Goal: Task Accomplishment & Management: Use online tool/utility

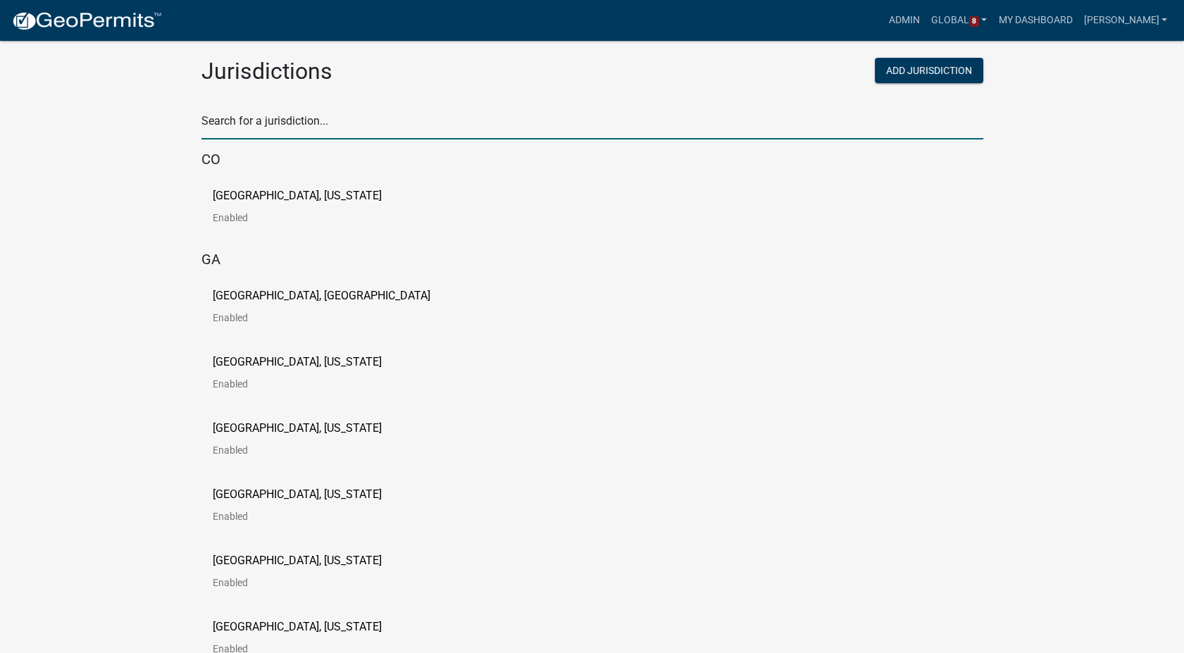
click at [241, 116] on input "text" at bounding box center [592, 125] width 782 height 29
type input "story"
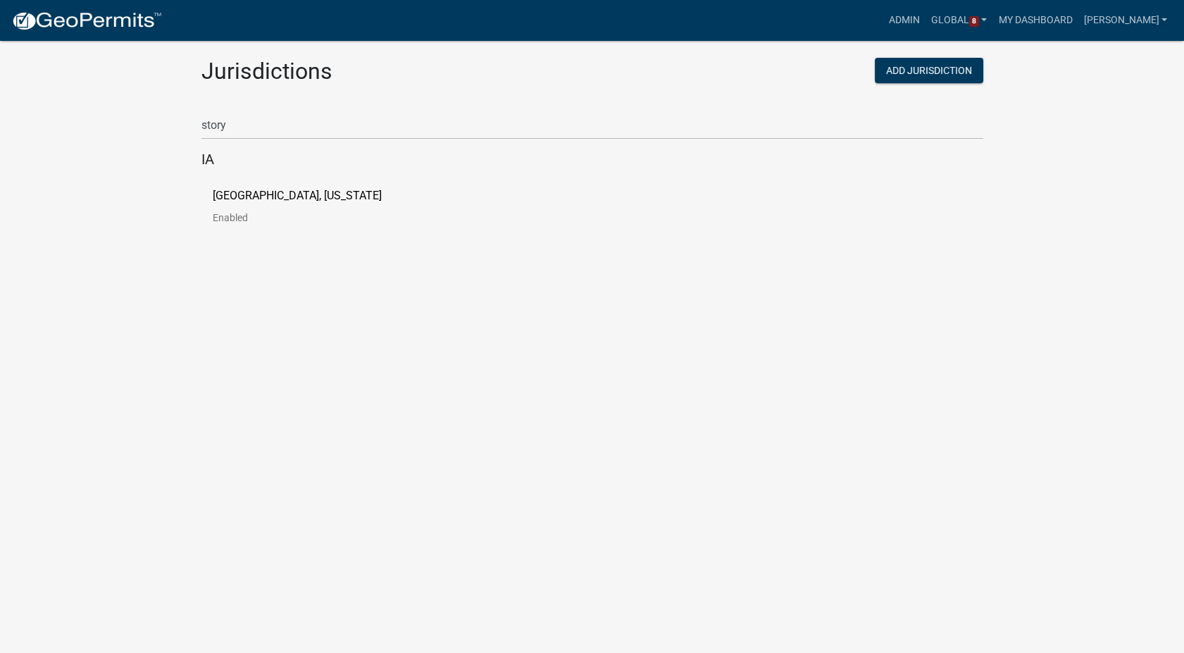
click at [253, 201] on p "[GEOGRAPHIC_DATA], [US_STATE]" at bounding box center [297, 195] width 169 height 11
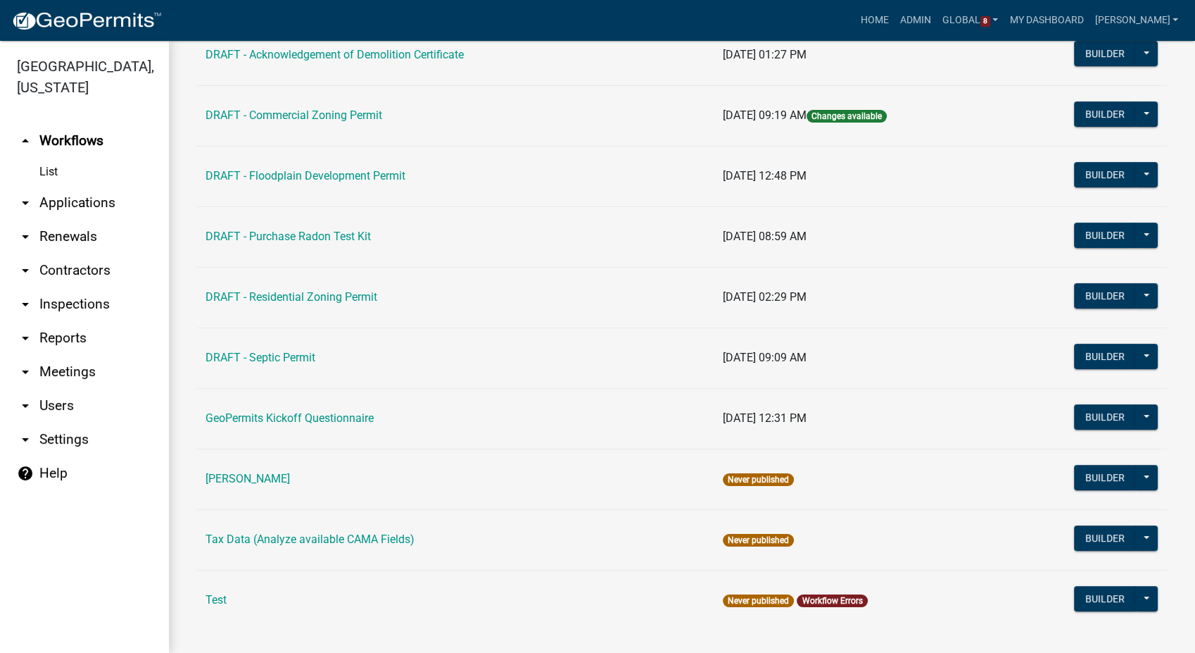
scroll to position [355, 0]
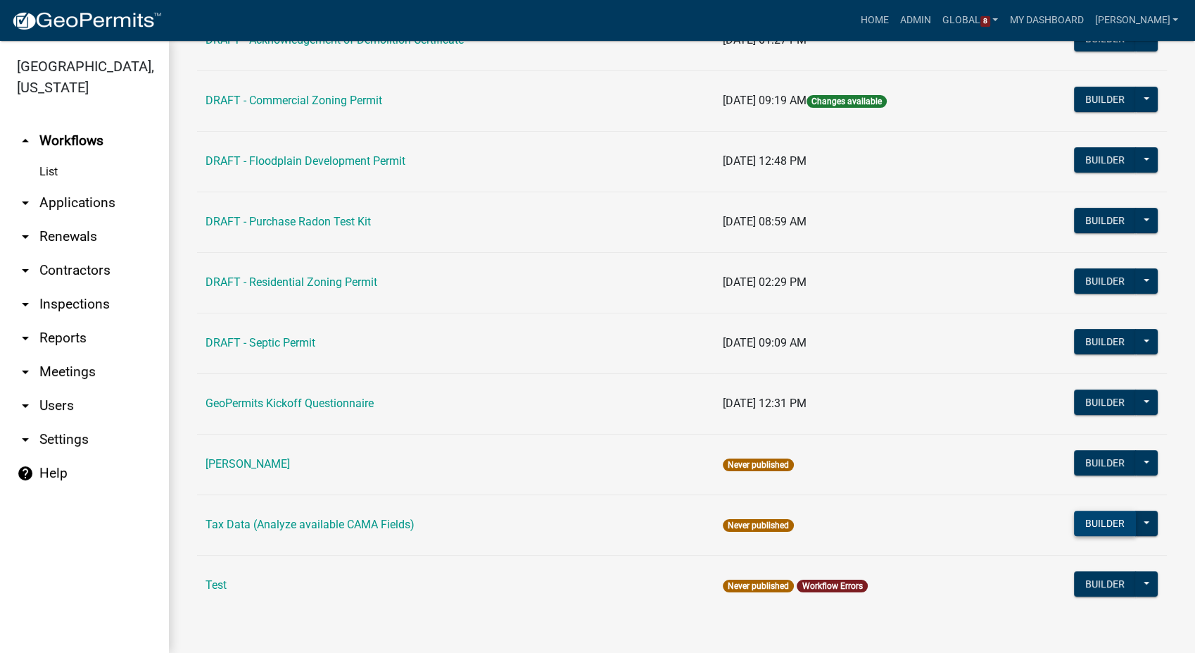
click at [1082, 527] on button "Builder" at bounding box center [1105, 522] width 62 height 25
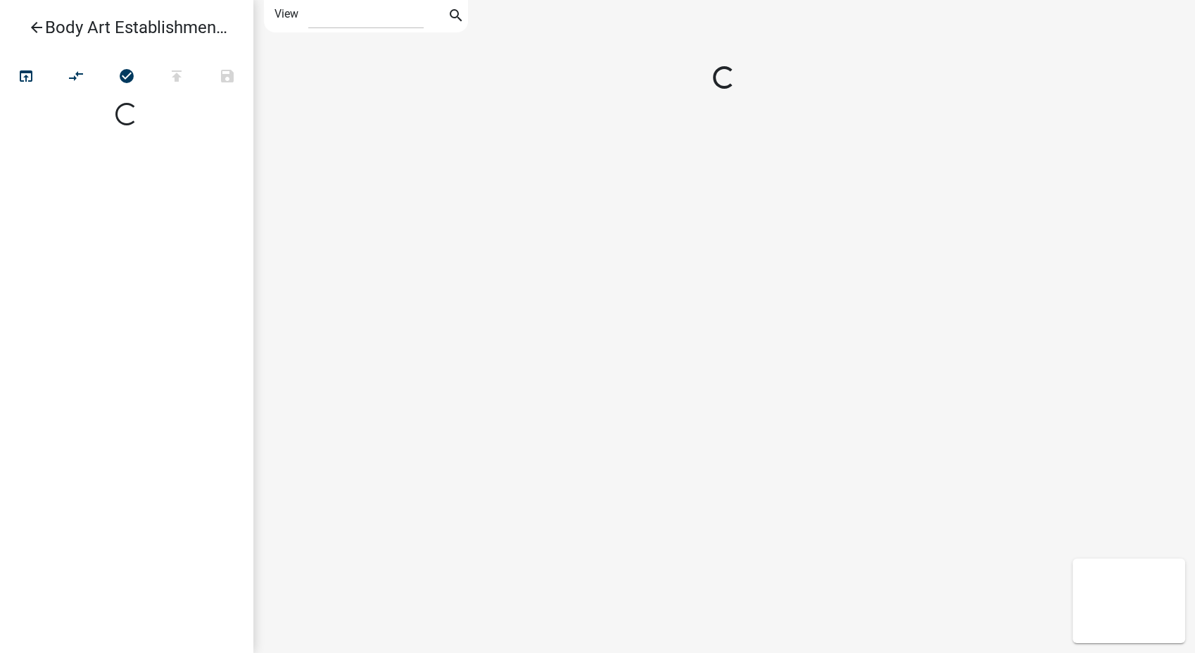
select select "1"
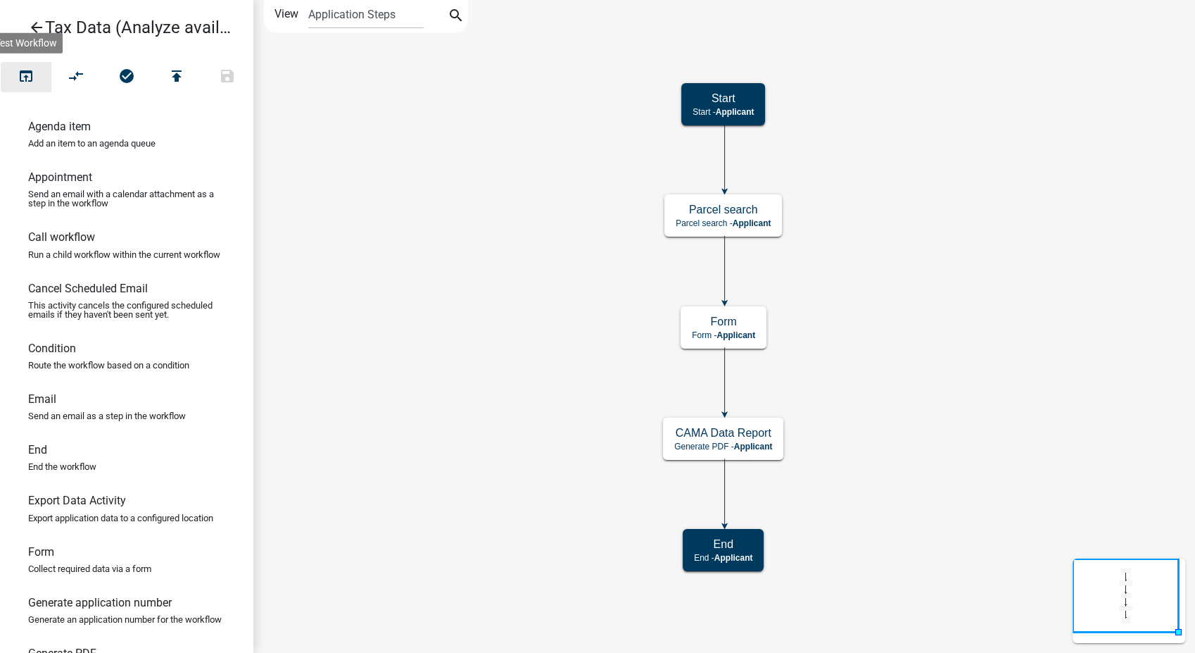
click at [23, 75] on icon "open_in_browser" at bounding box center [26, 78] width 17 height 20
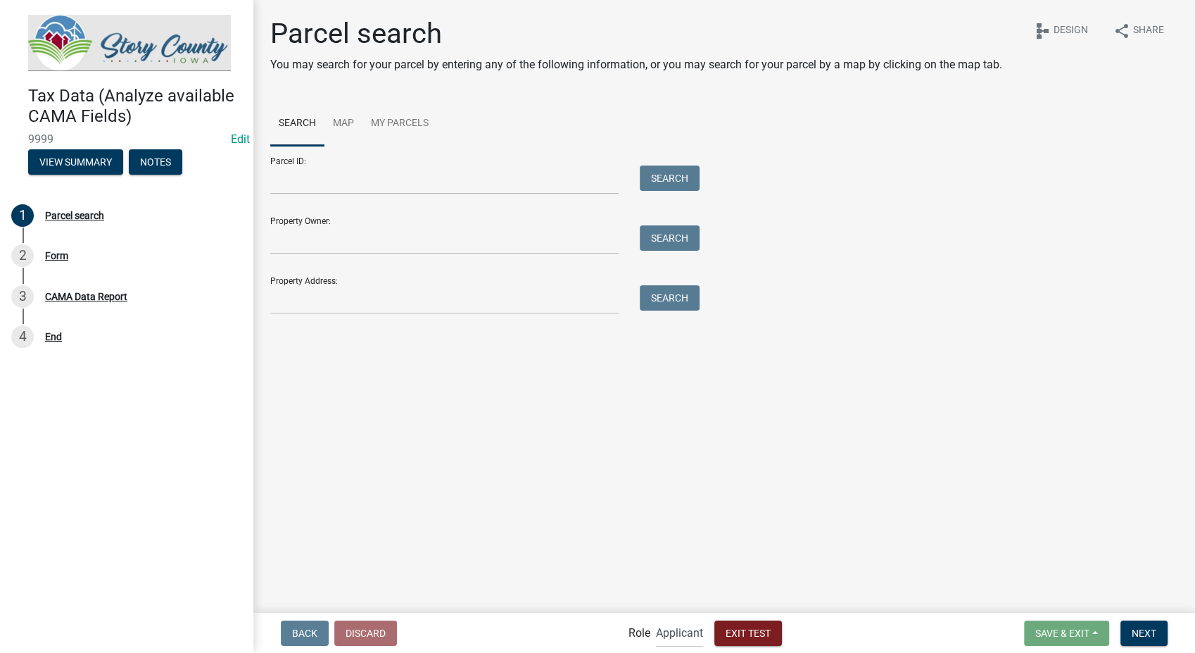
click at [1072, 211] on div "Parcel ID: Search Property Owner: Search Property Address: Search" at bounding box center [724, 230] width 908 height 168
click at [313, 244] on input "Property Owner:" at bounding box center [444, 239] width 349 height 29
type input "[PERSON_NAME]"
click at [684, 234] on button "Search" at bounding box center [670, 237] width 60 height 25
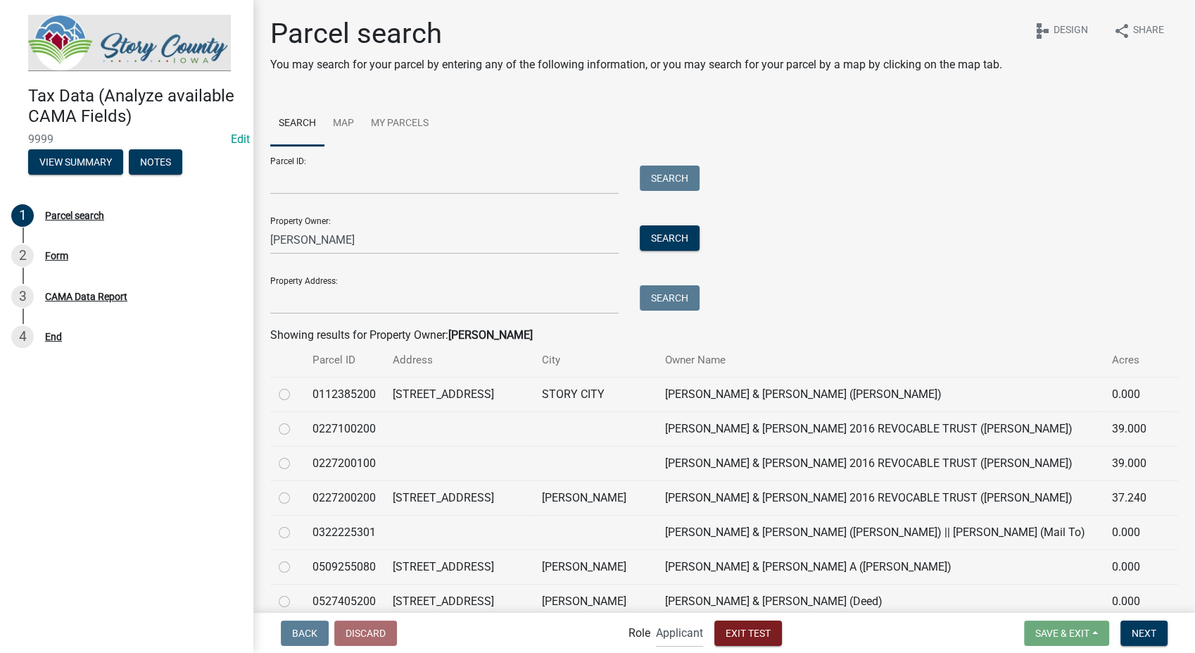
click at [296, 420] on label at bounding box center [296, 420] width 0 height 0
click at [296, 425] on input "radio" at bounding box center [300, 424] width 9 height 9
radio input "true"
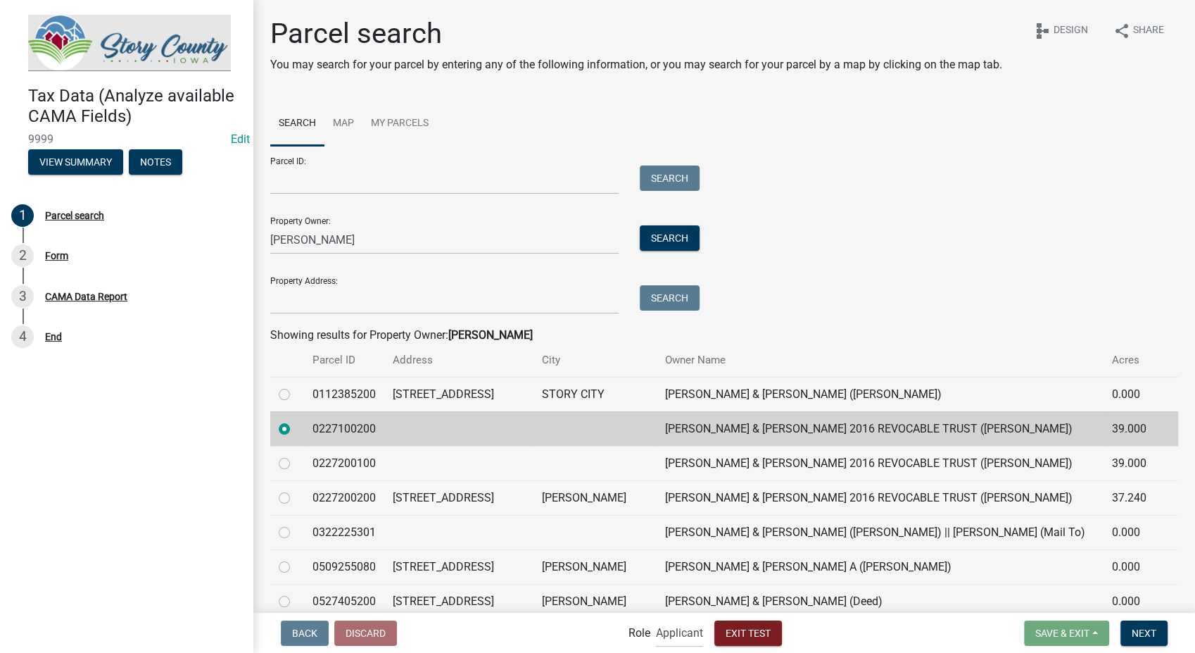
click at [1162, 648] on nav "Back Discard Role Applicant Admin Exit Test Save & Exit Save Save & Exit Next" at bounding box center [724, 633] width 942 height 40
click at [1146, 637] on span "Next" at bounding box center [1144, 632] width 25 height 11
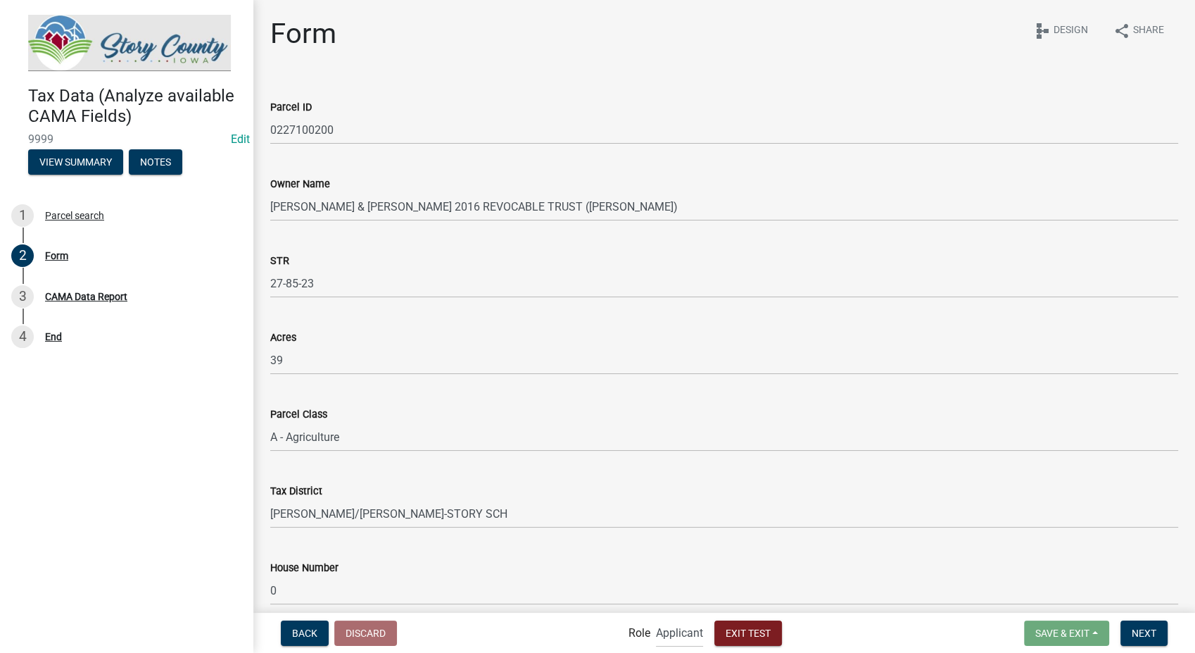
scroll to position [156, 0]
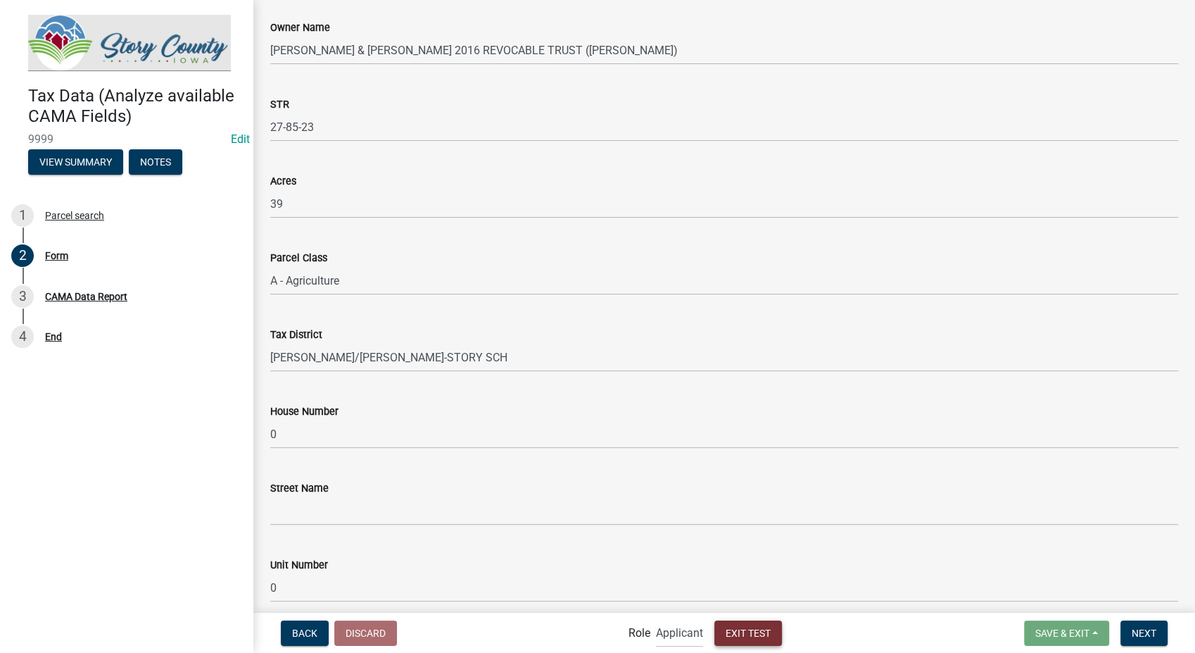
click at [748, 628] on span "Exit Test" at bounding box center [748, 632] width 45 height 11
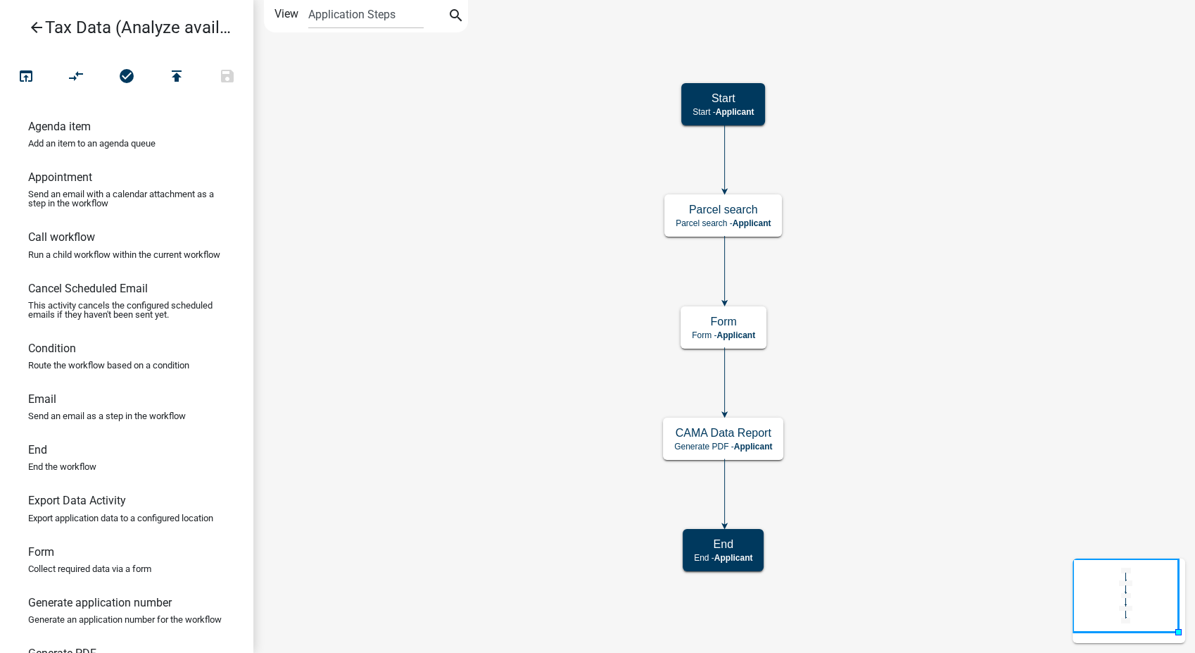
click at [28, 22] on icon "arrow_back" at bounding box center [36, 29] width 17 height 20
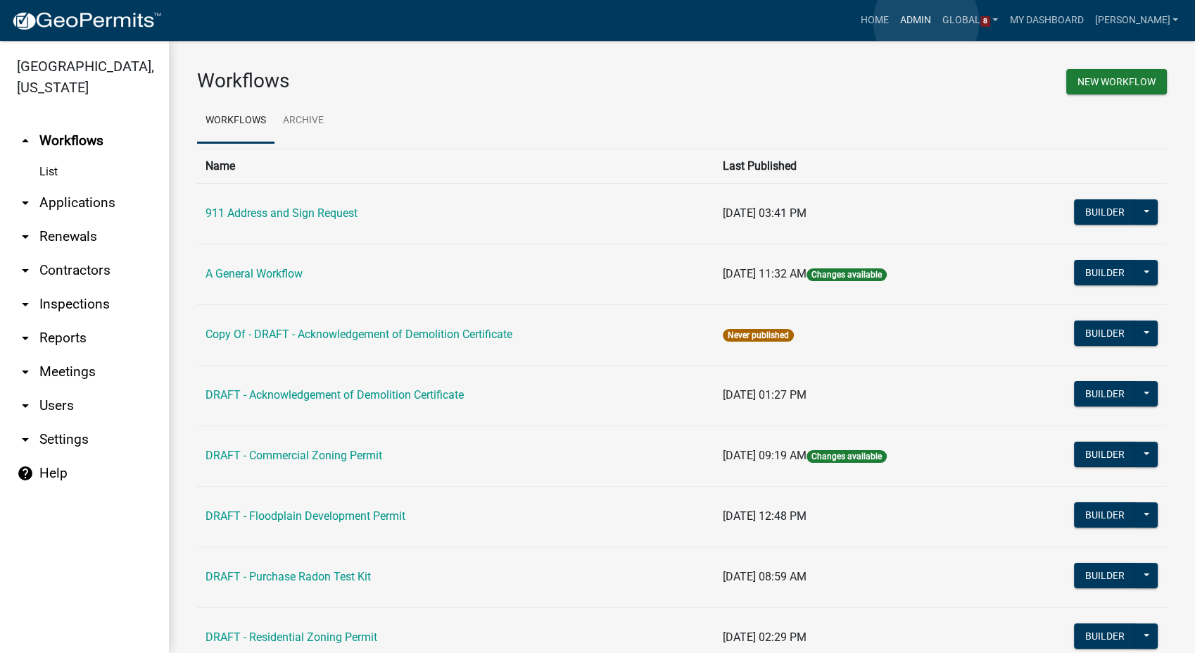
click at [927, 22] on link "Admin" at bounding box center [916, 20] width 42 height 27
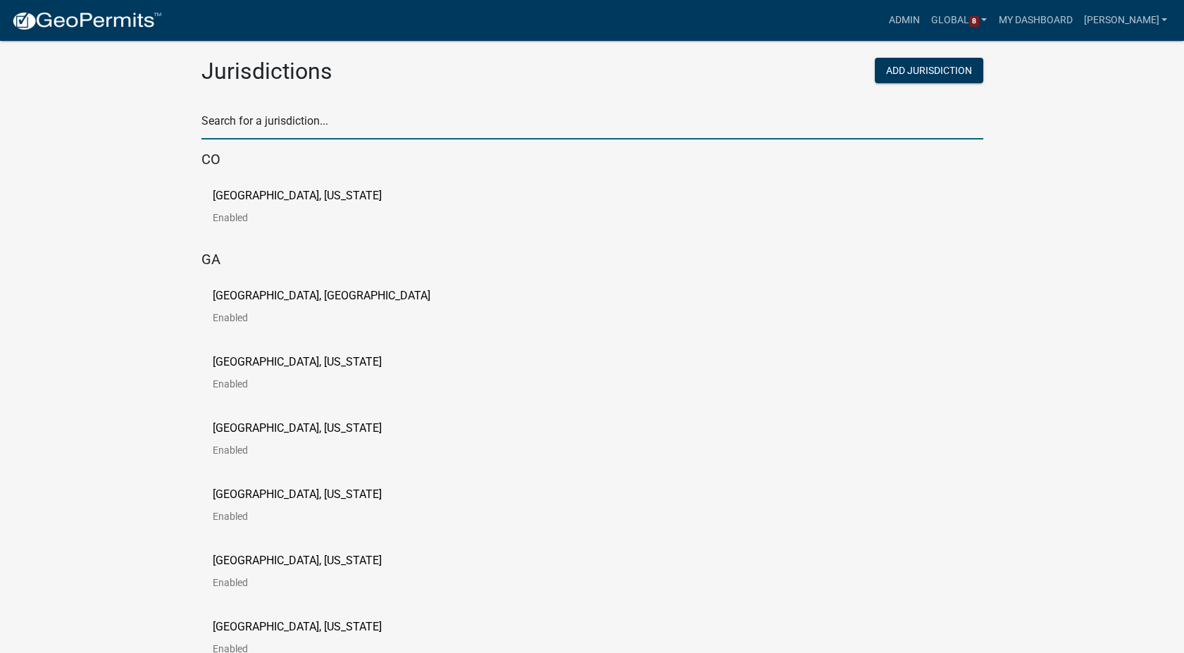
click at [259, 131] on input "text" at bounding box center [592, 125] width 782 height 29
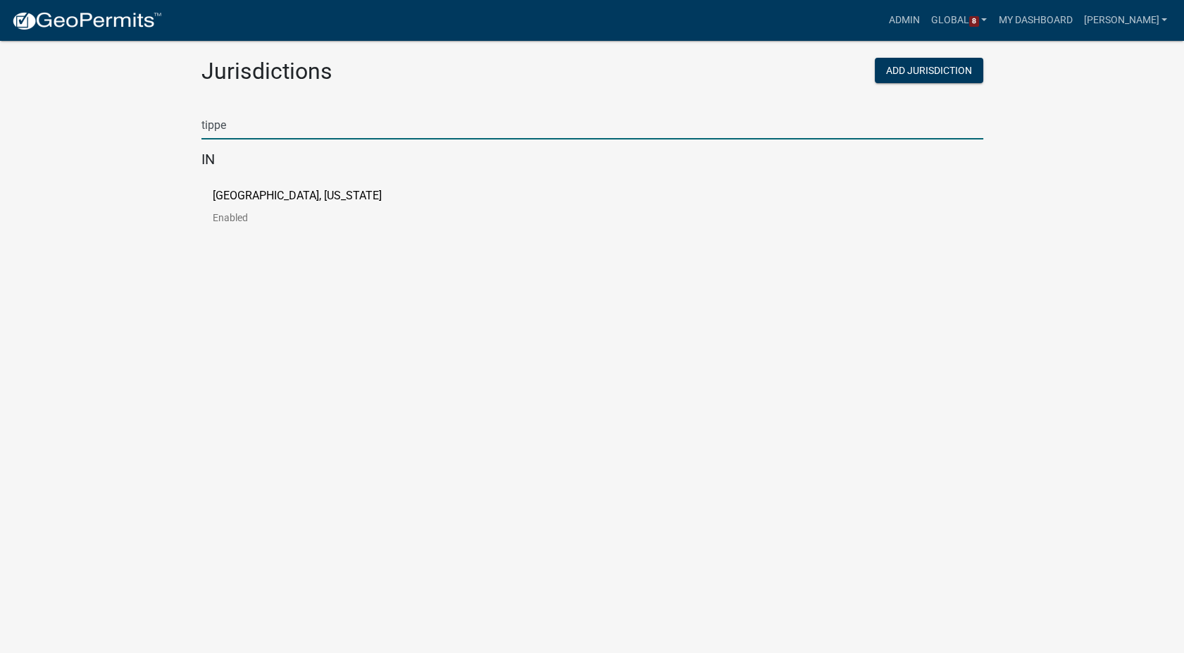
type input "tippe"
click at [224, 196] on p "[GEOGRAPHIC_DATA], [US_STATE]" at bounding box center [297, 195] width 169 height 11
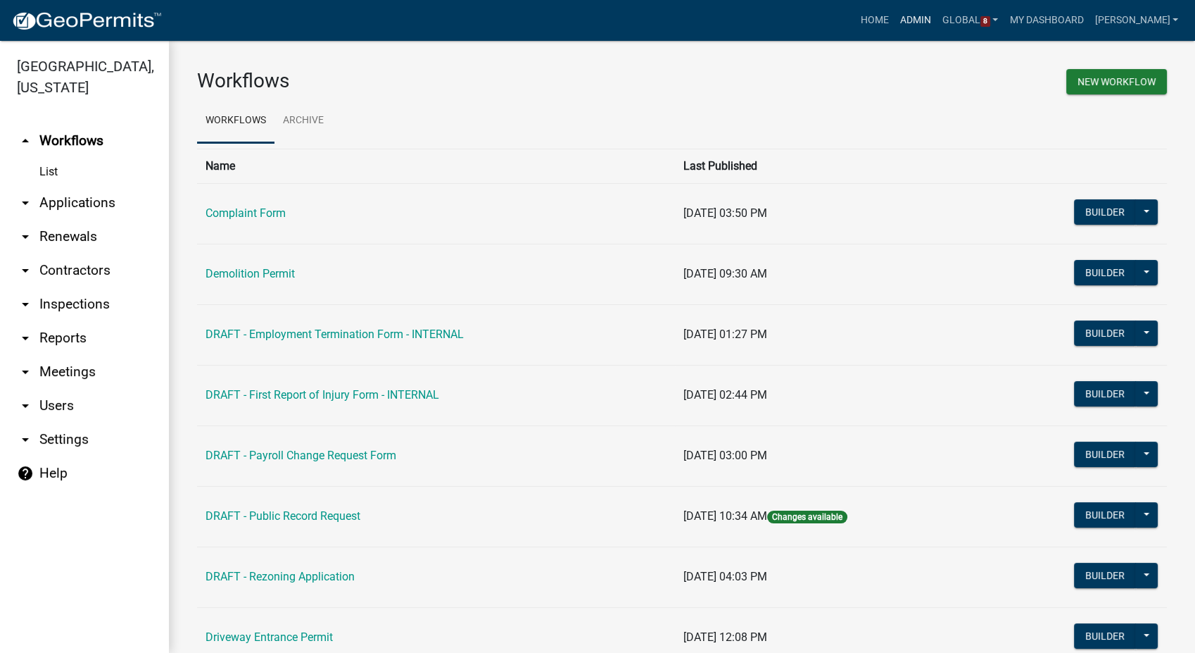
click at [936, 20] on link "Admin" at bounding box center [916, 20] width 42 height 27
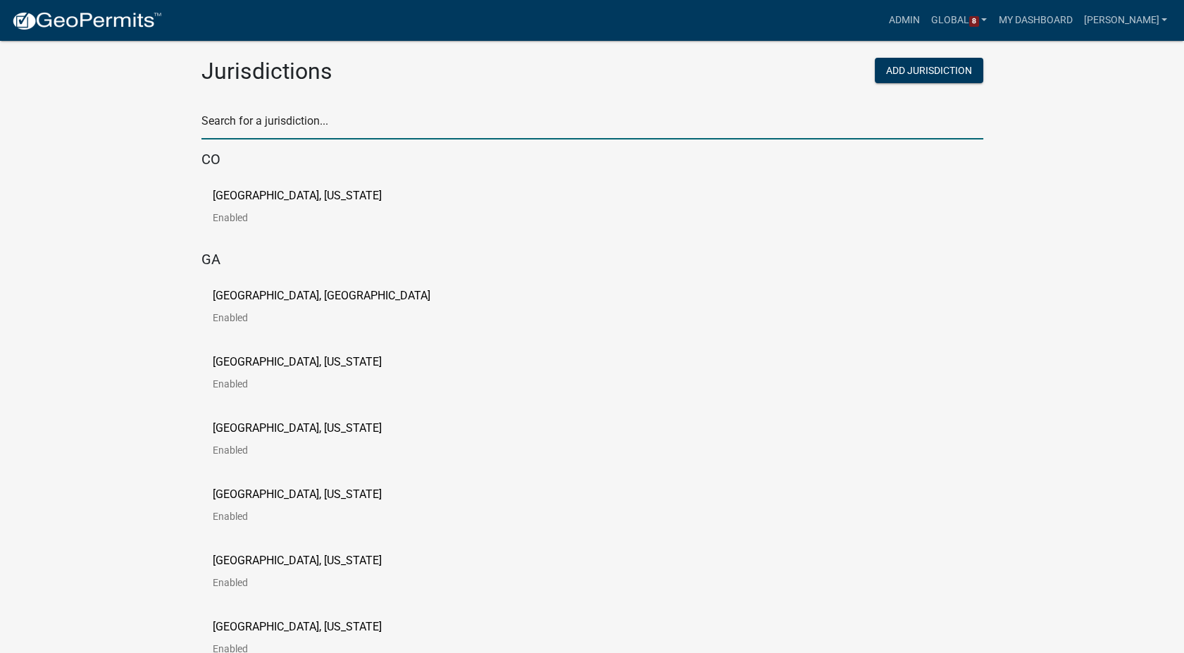
click at [293, 116] on input "text" at bounding box center [592, 125] width 782 height 29
type input "c"
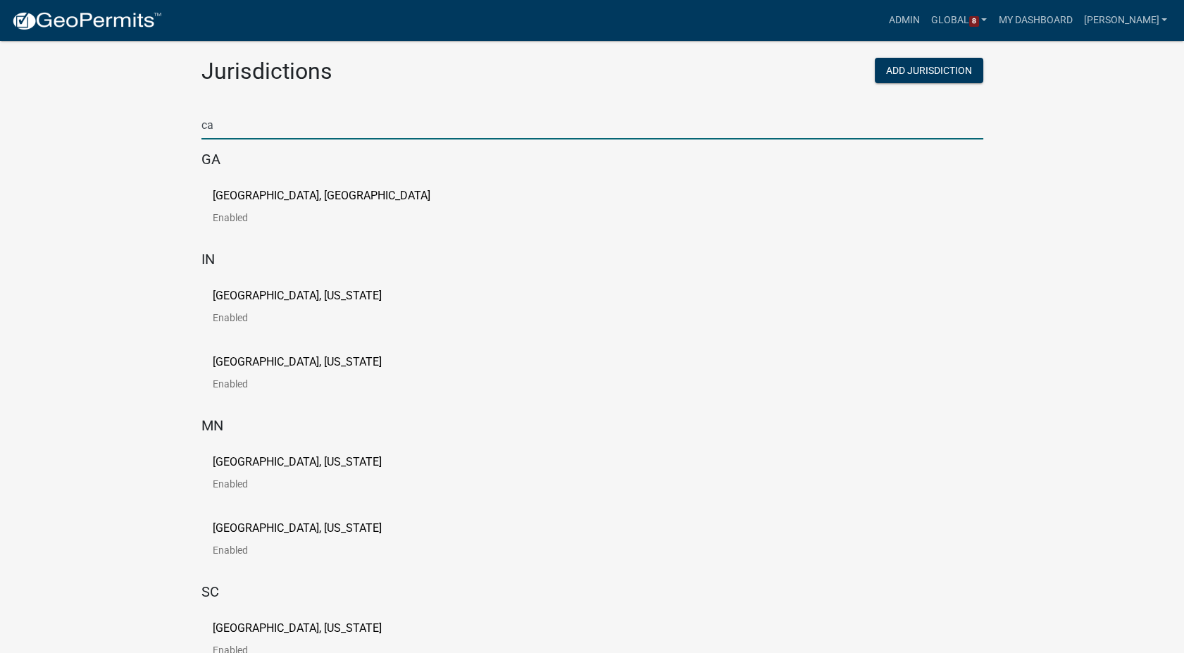
type input "Carlton"
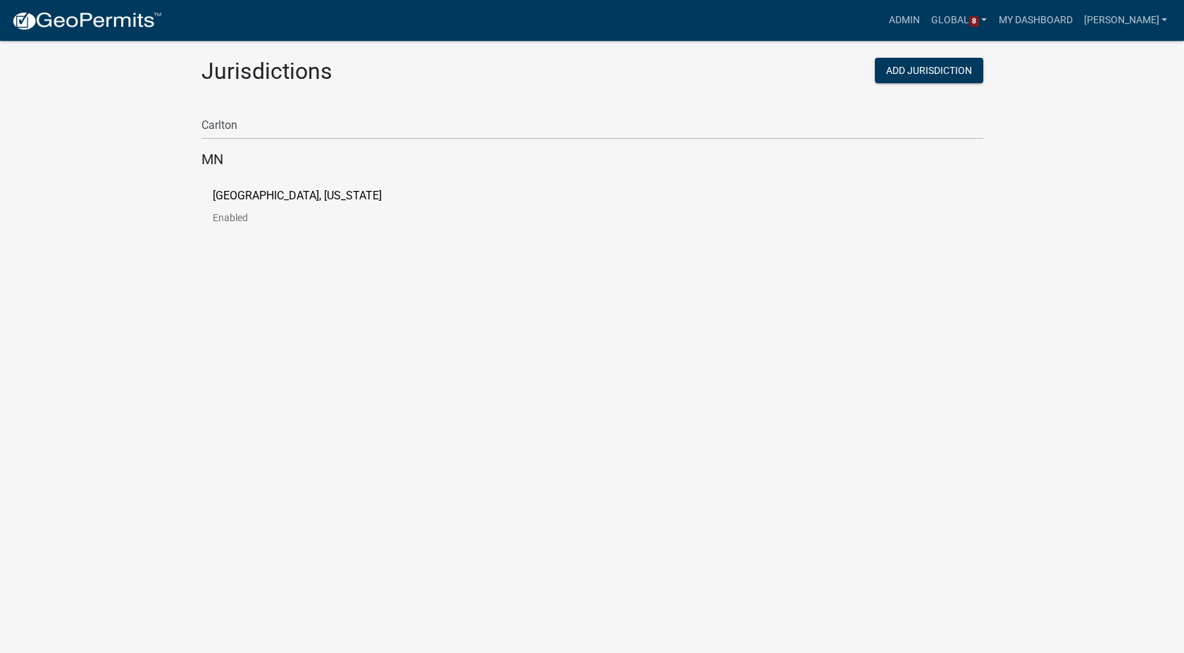
click at [265, 185] on div "[GEOGRAPHIC_DATA], [US_STATE] Enabled" at bounding box center [592, 212] width 782 height 66
click at [263, 194] on p "[GEOGRAPHIC_DATA], [US_STATE]" at bounding box center [297, 195] width 169 height 11
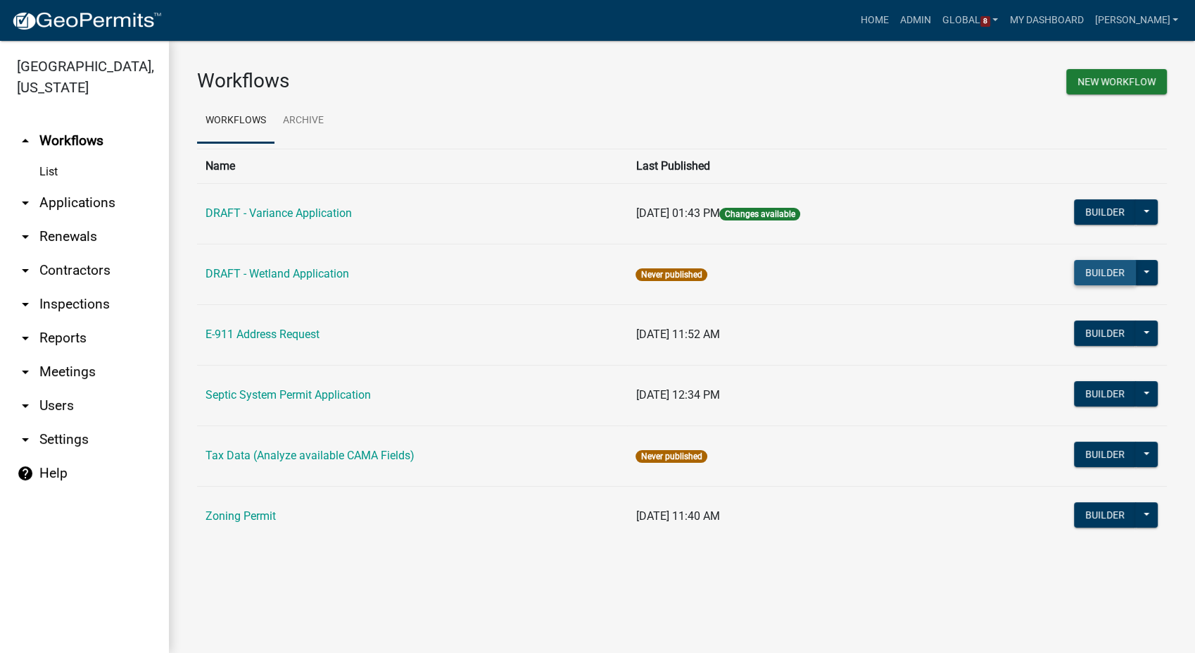
click at [1103, 279] on button "Builder" at bounding box center [1105, 272] width 62 height 25
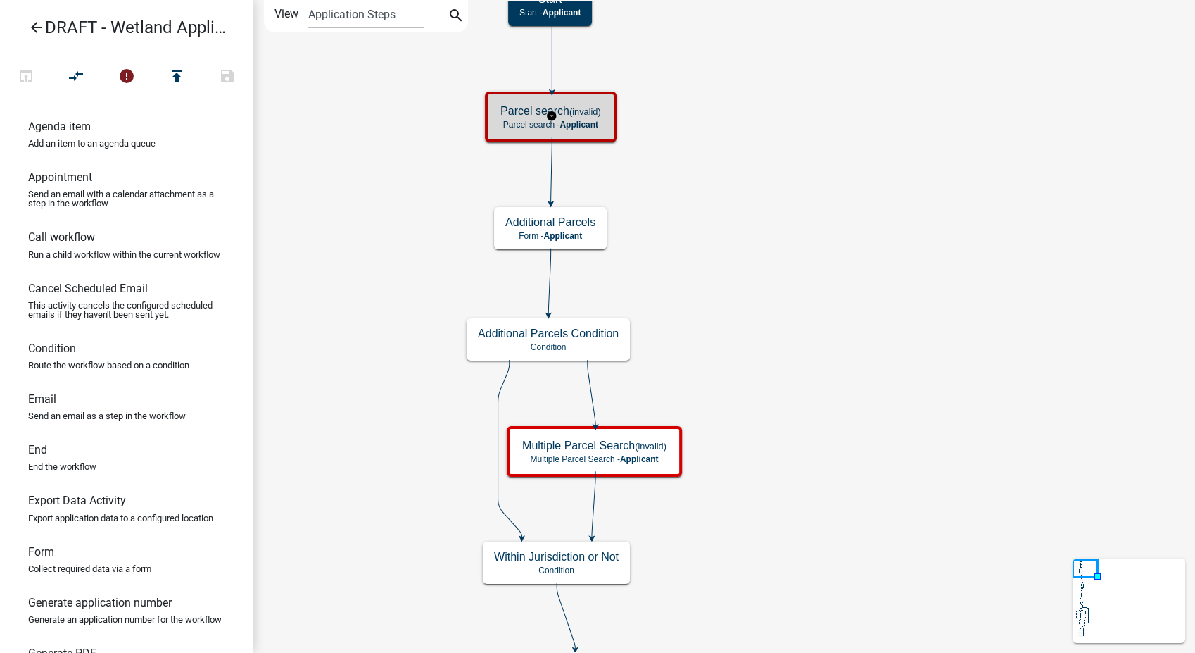
click at [584, 125] on span "Applicant" at bounding box center [579, 125] width 39 height 10
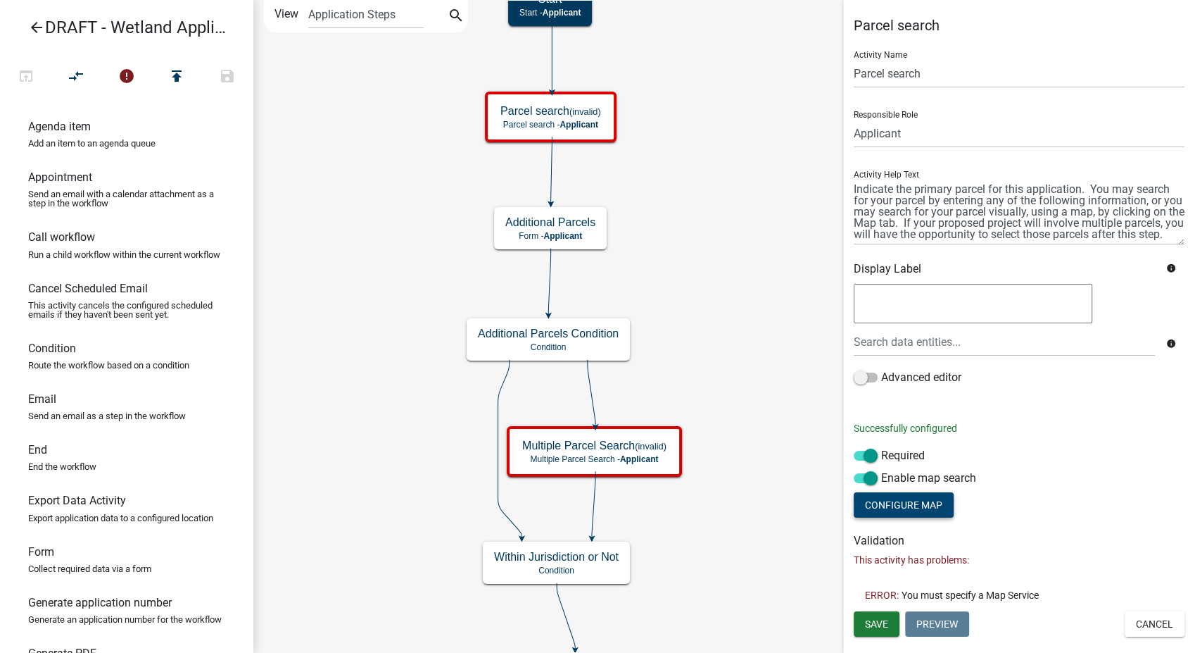
click at [912, 514] on button "Configure Map" at bounding box center [904, 504] width 100 height 25
select select
select select "satellite"
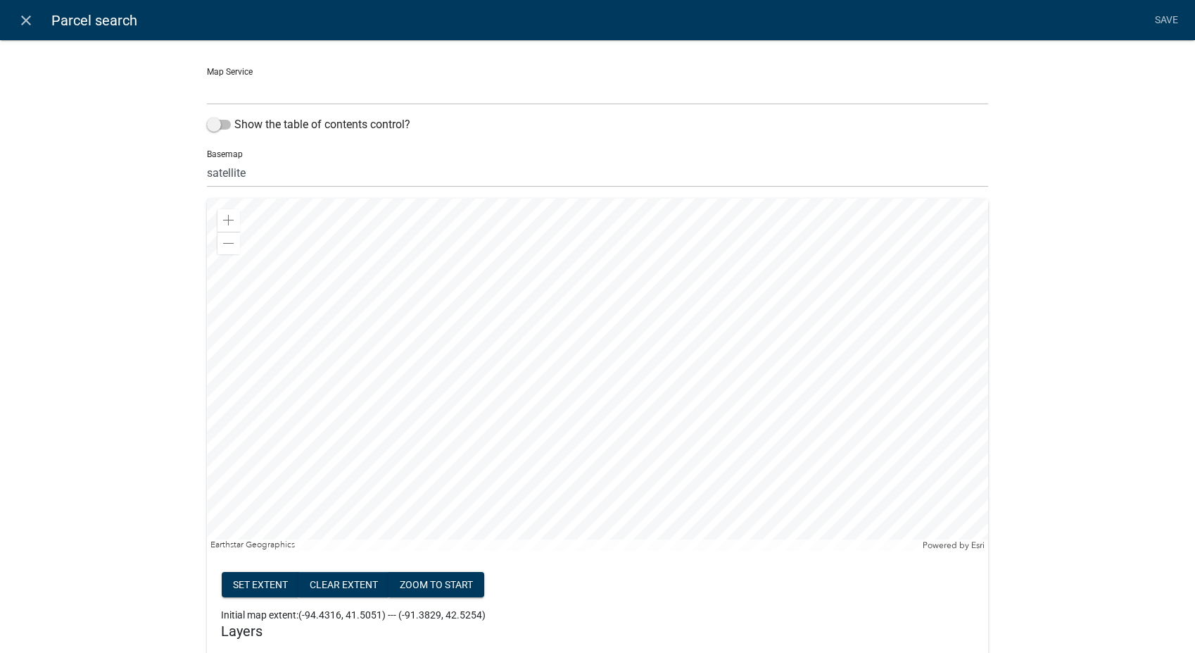
click at [399, 98] on select "Parcel Data Source ([URL])" at bounding box center [598, 90] width 782 height 29
select select "0: Object"
click at [207, 76] on select "Parcel Data Source ([URL])" at bounding box center [598, 90] width 782 height 29
click at [208, 121] on span at bounding box center [219, 125] width 24 height 10
click at [234, 116] on input "Show the table of contents control?" at bounding box center [234, 116] width 0 height 0
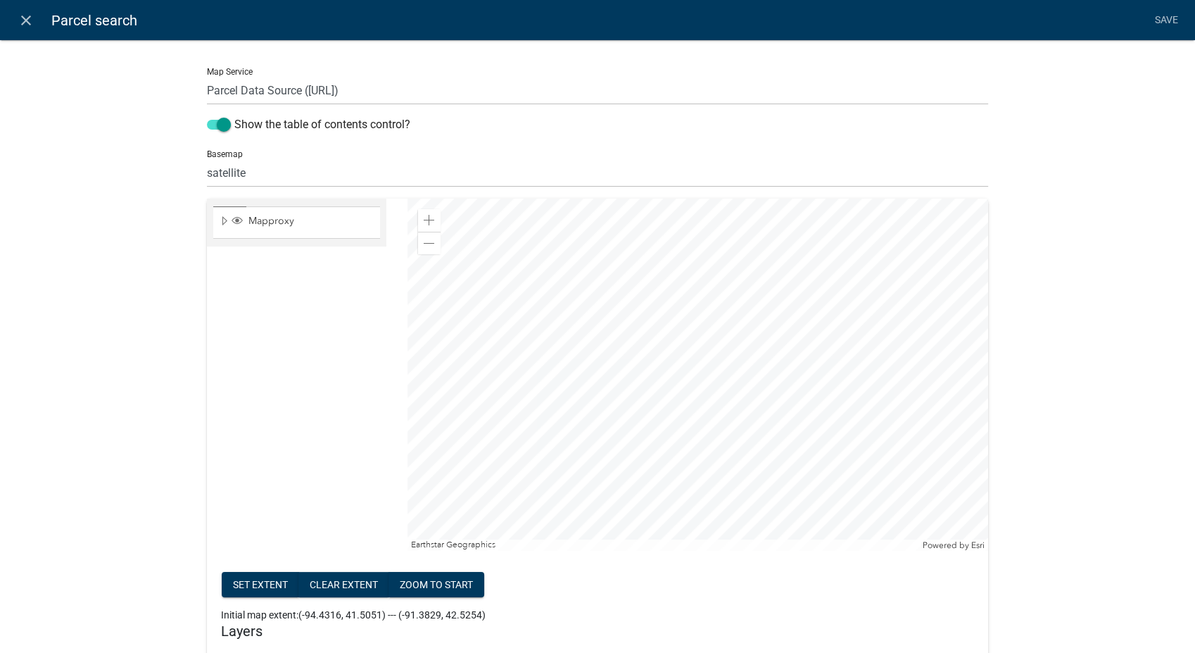
scroll to position [78, 0]
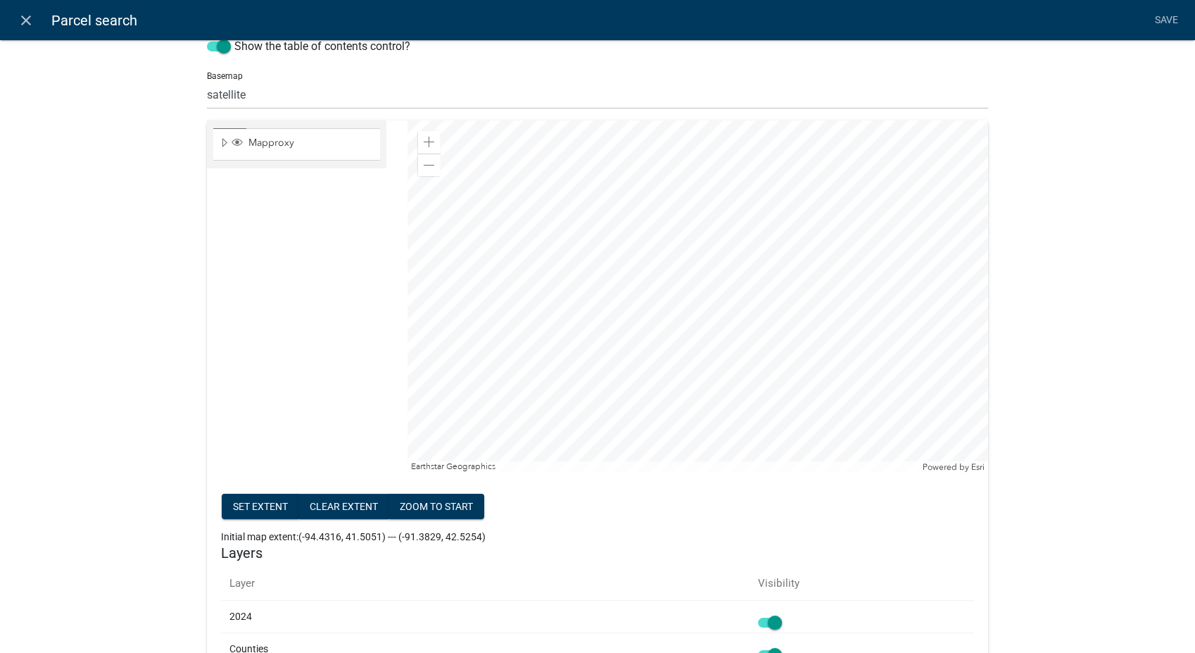
click at [631, 464] on div at bounding box center [698, 296] width 581 height 352
click at [880, 321] on div at bounding box center [698, 296] width 581 height 352
click at [642, 408] on div at bounding box center [698, 296] width 581 height 352
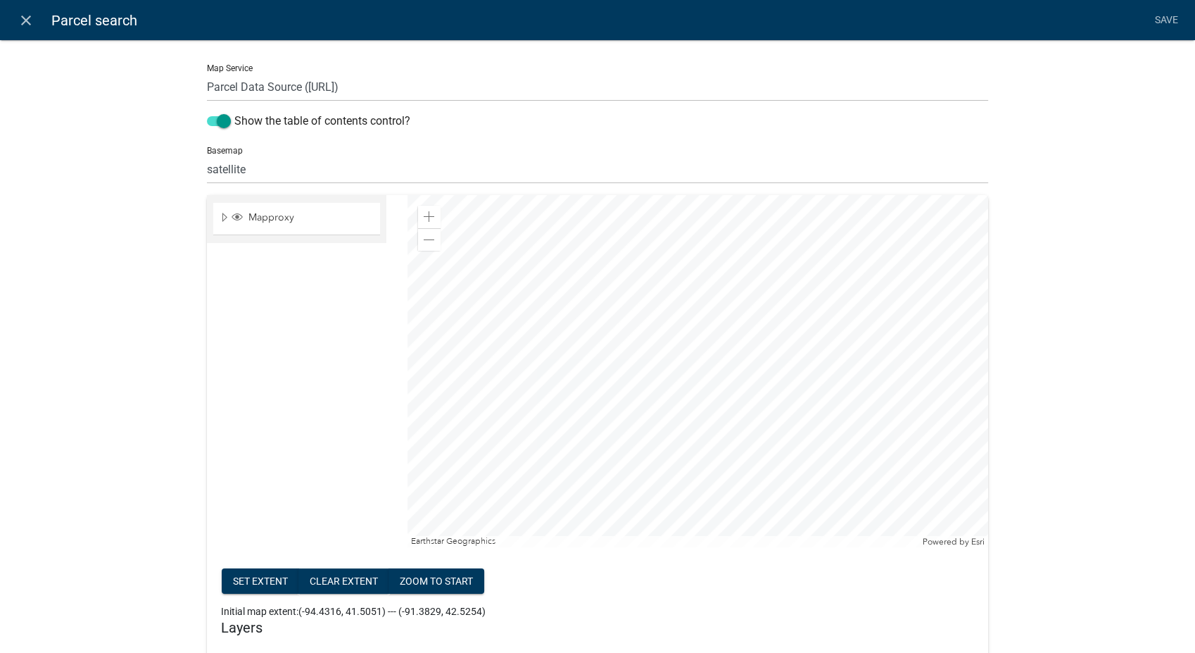
scroll to position [0, 0]
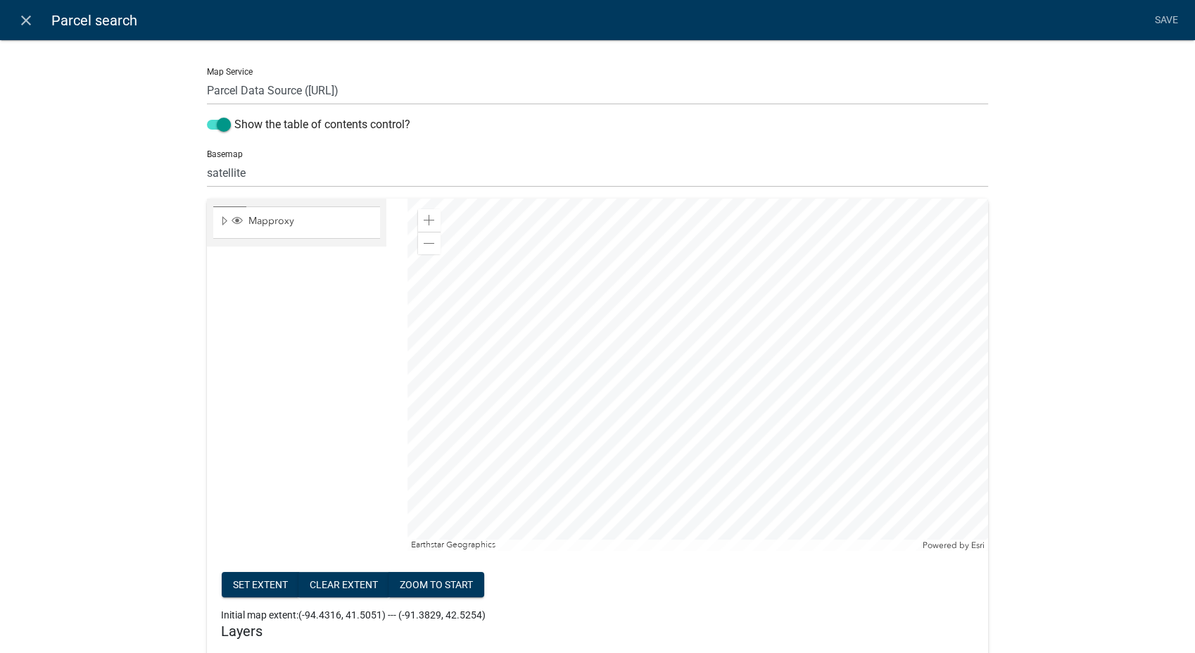
click at [702, 464] on div at bounding box center [698, 375] width 581 height 352
click at [424, 217] on span at bounding box center [429, 220] width 11 height 11
click at [424, 222] on span at bounding box center [429, 220] width 11 height 11
click at [812, 199] on div at bounding box center [698, 375] width 581 height 352
click at [425, 223] on span at bounding box center [429, 220] width 11 height 11
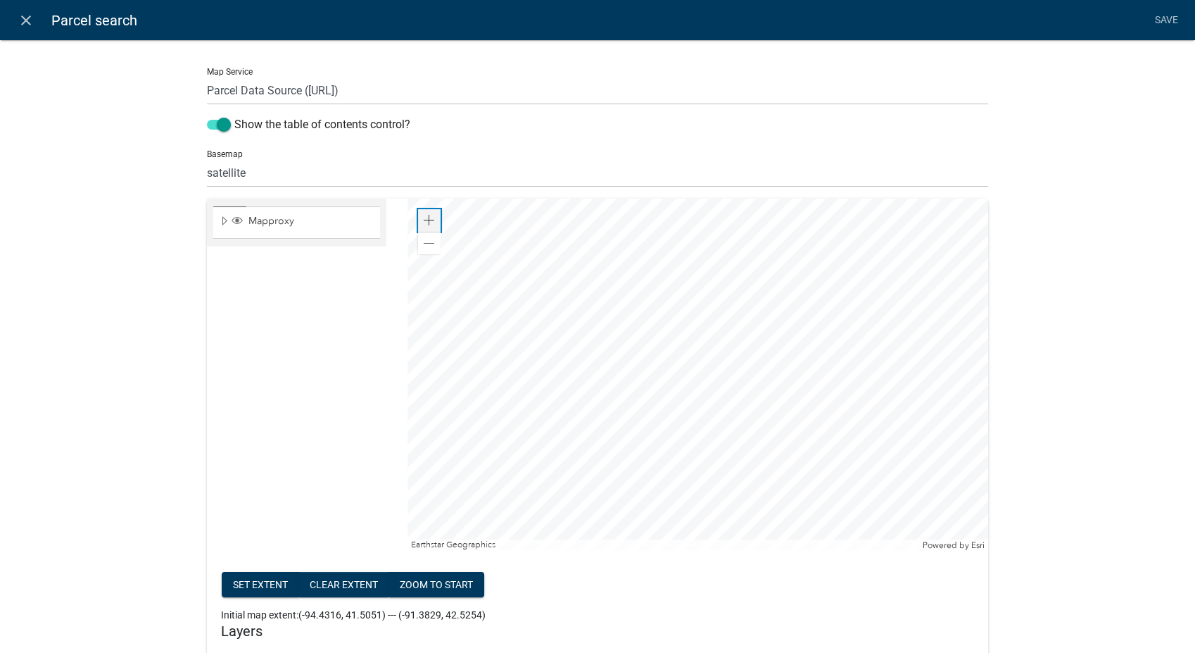
click at [425, 223] on span at bounding box center [429, 220] width 11 height 11
click at [642, 233] on div at bounding box center [698, 375] width 581 height 352
click at [419, 213] on div "Zoom in" at bounding box center [429, 220] width 23 height 23
click at [820, 434] on div at bounding box center [698, 375] width 581 height 352
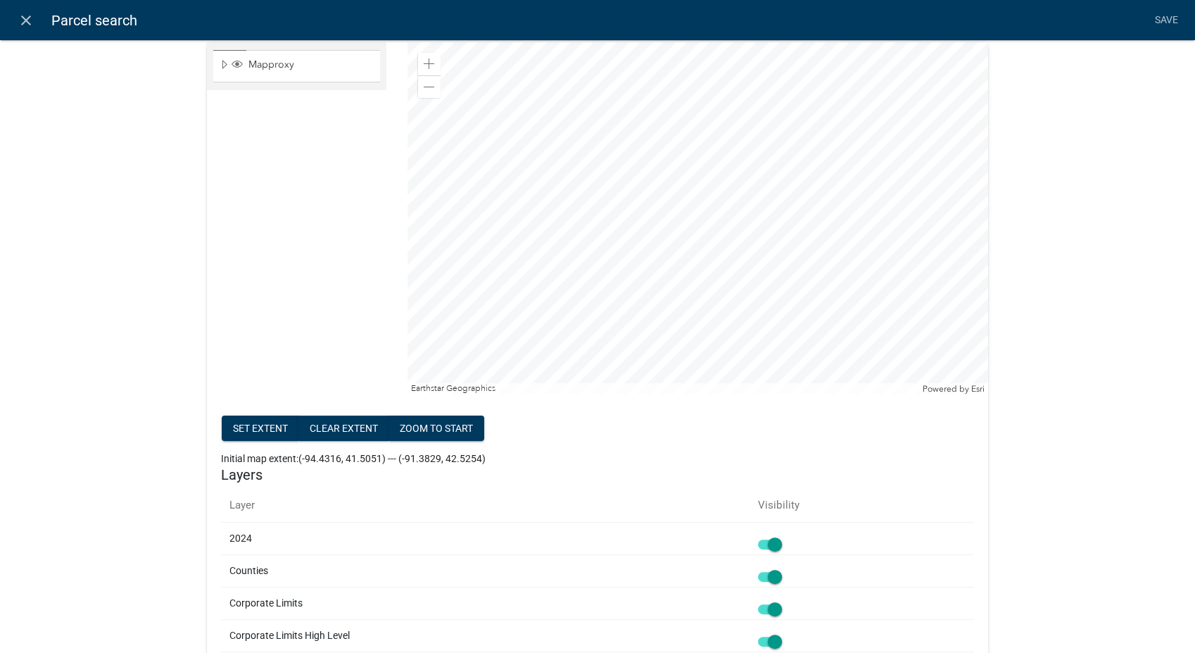
scroll to position [234, 0]
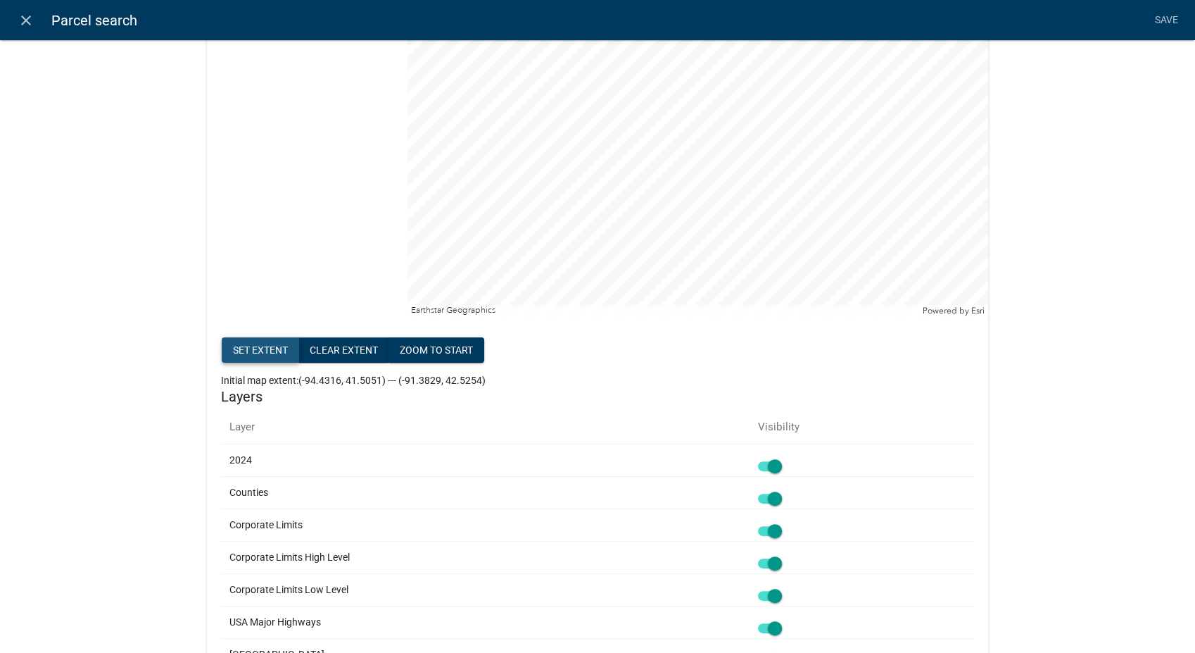
click at [249, 351] on button "Set extent" at bounding box center [260, 349] width 77 height 25
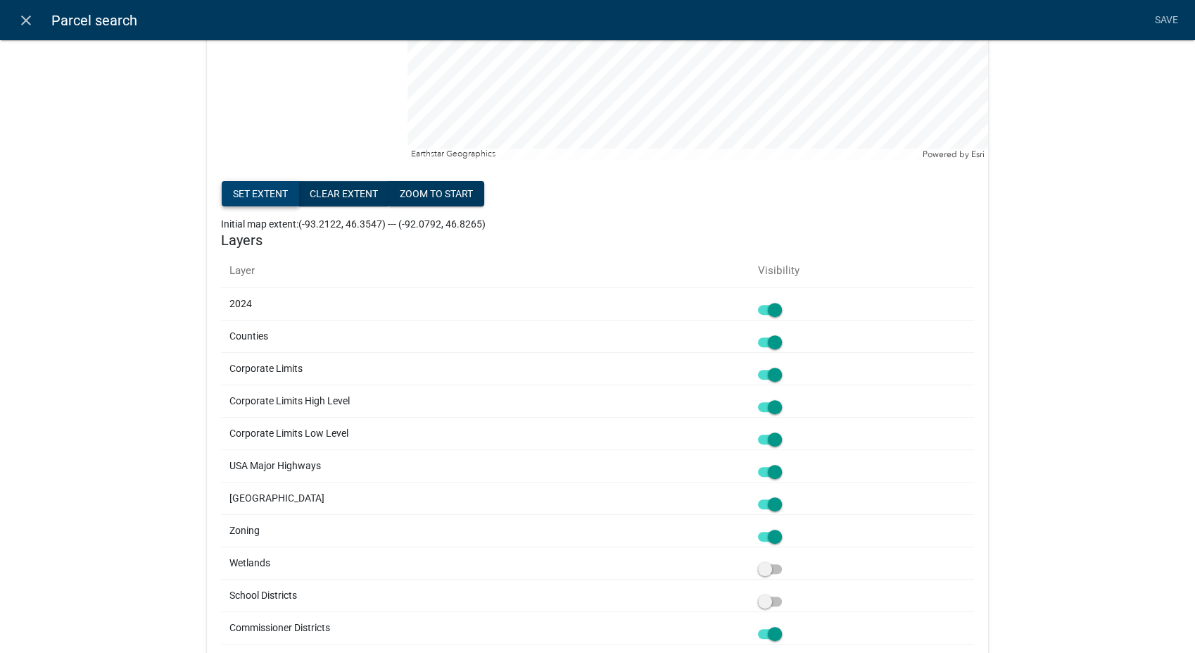
scroll to position [469, 0]
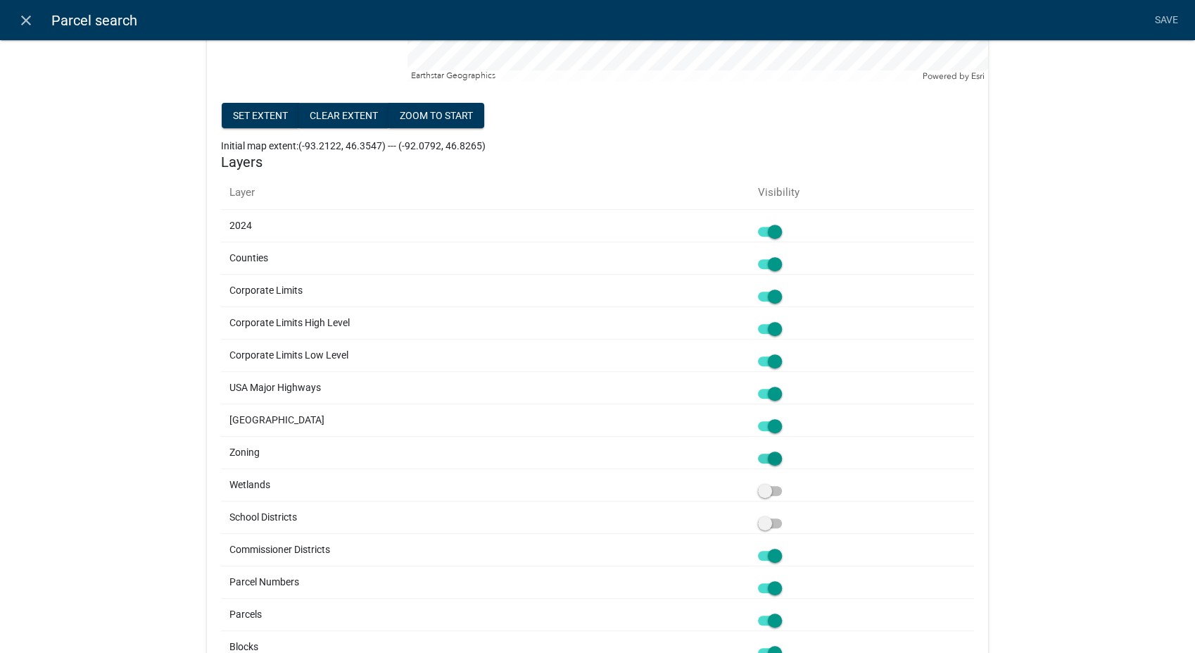
click at [775, 457] on span at bounding box center [770, 458] width 24 height 10
click at [786, 450] on input "checkbox" at bounding box center [786, 450] width 0 height 0
click at [766, 491] on span at bounding box center [770, 491] width 24 height 10
click at [786, 482] on input "checkbox" at bounding box center [786, 482] width 0 height 0
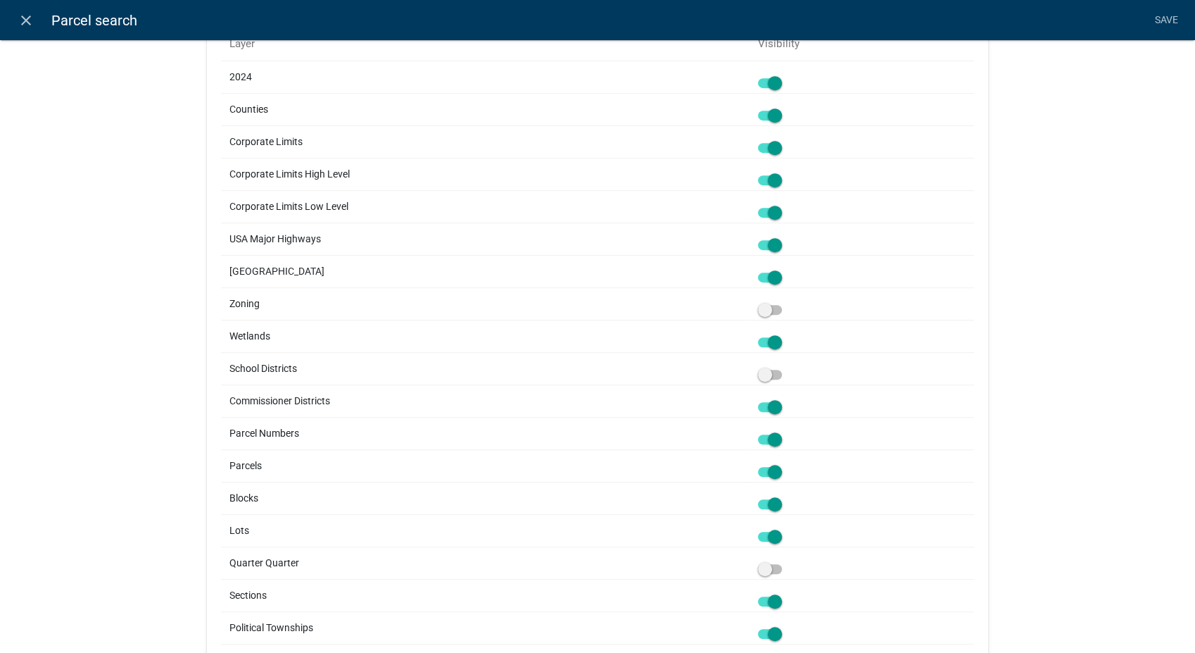
scroll to position [625, 0]
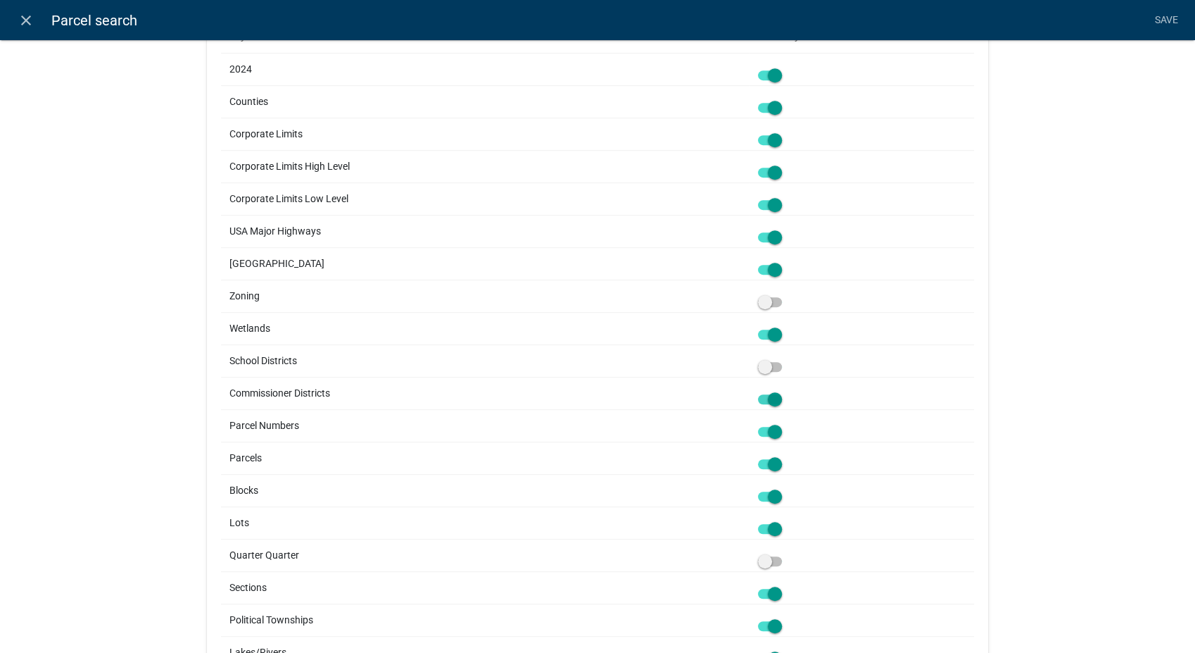
click at [774, 394] on span at bounding box center [770, 399] width 24 height 10
click at [786, 391] on input "checkbox" at bounding box center [786, 391] width 0 height 0
click at [773, 429] on span at bounding box center [770, 432] width 24 height 10
click at [786, 423] on input "checkbox" at bounding box center [786, 423] width 0 height 0
click at [777, 491] on span at bounding box center [770, 496] width 24 height 10
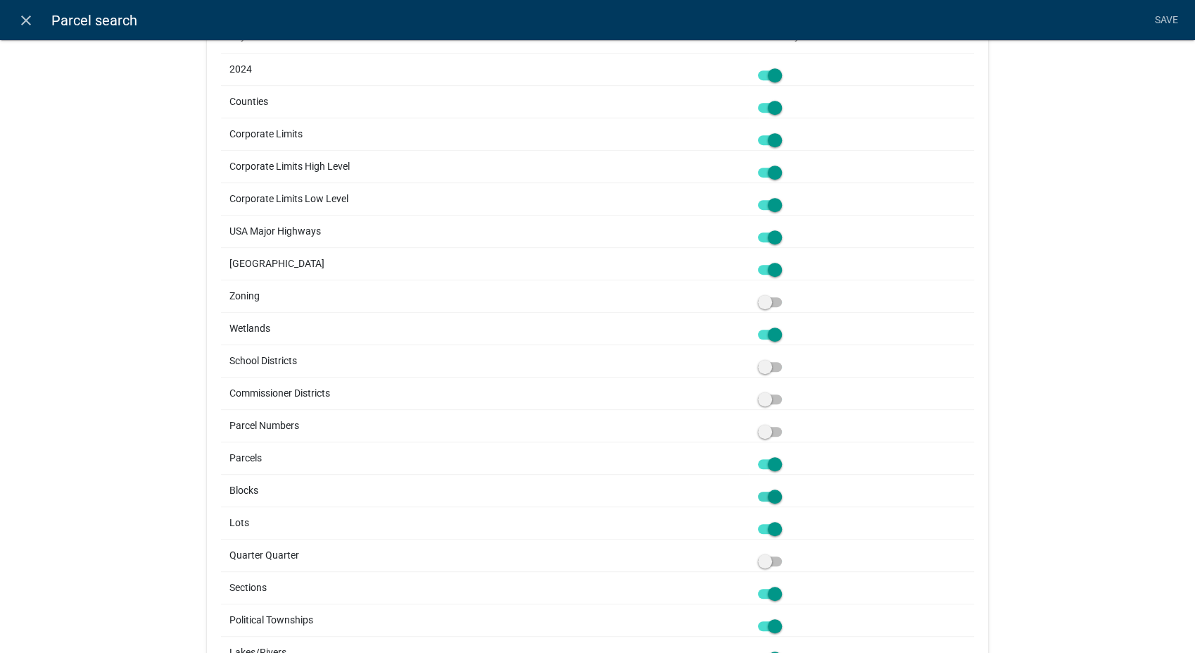
click at [786, 488] on input "checkbox" at bounding box center [786, 488] width 0 height 0
click at [769, 524] on span at bounding box center [770, 529] width 24 height 10
click at [786, 520] on input "checkbox" at bounding box center [786, 520] width 0 height 0
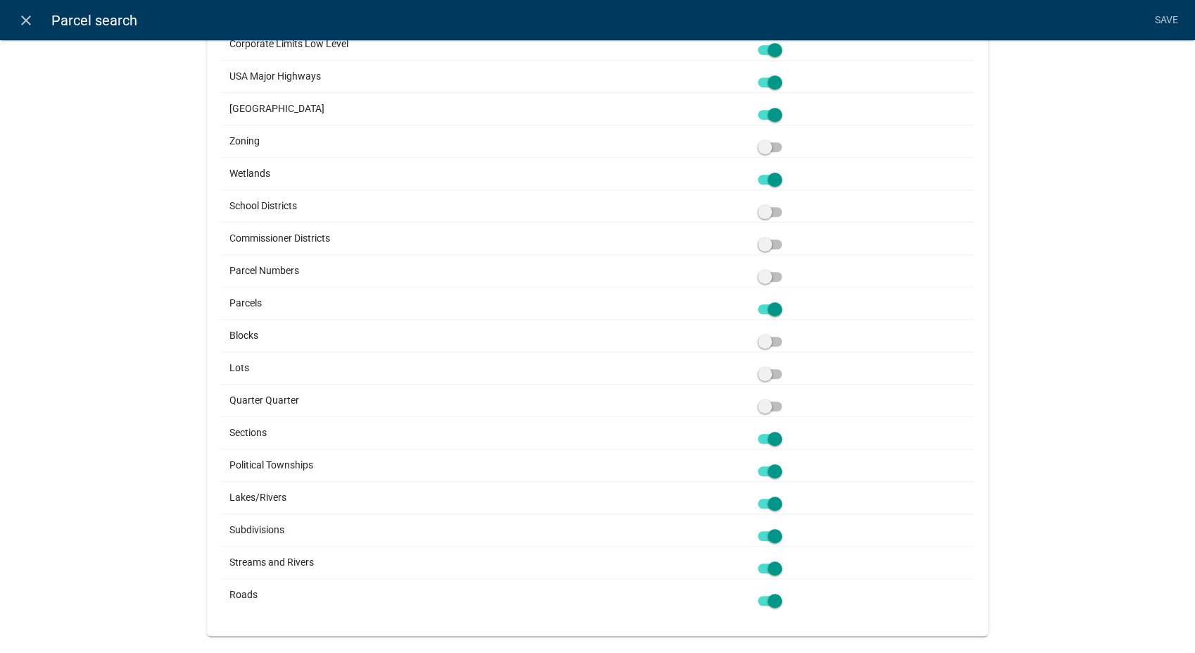
scroll to position [803, 0]
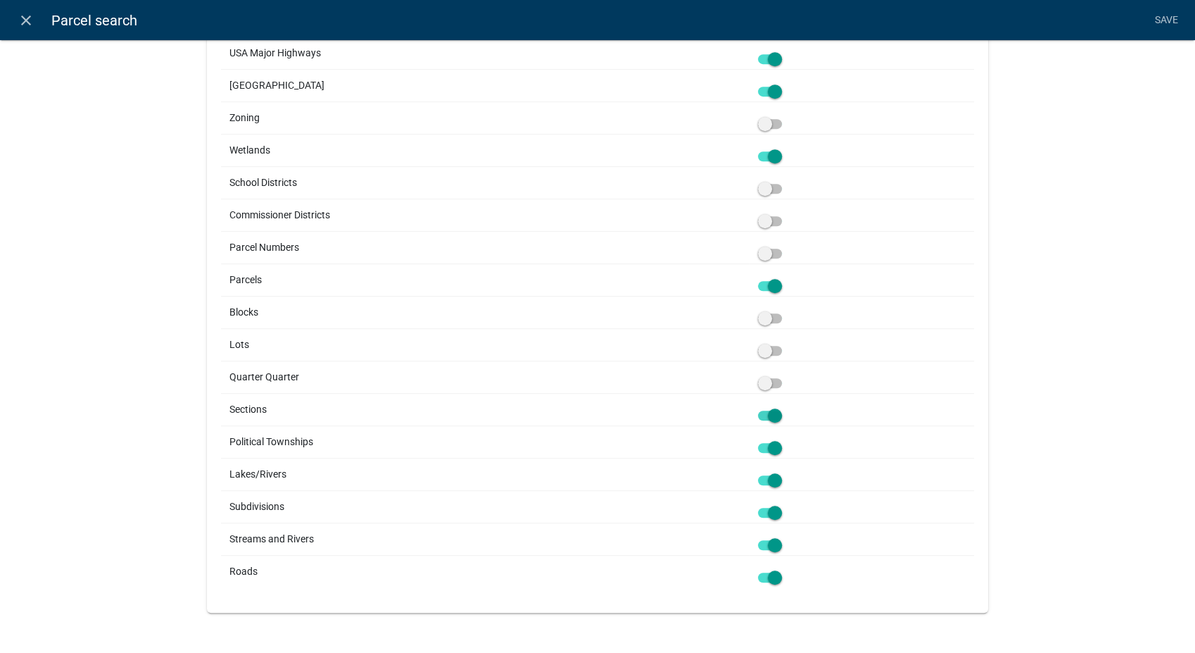
click at [774, 410] on span at bounding box center [770, 415] width 24 height 10
click at [786, 407] on input "checkbox" at bounding box center [786, 407] width 0 height 0
click at [772, 443] on span at bounding box center [770, 448] width 24 height 10
click at [786, 439] on input "checkbox" at bounding box center [786, 439] width 0 height 0
click at [777, 510] on span at bounding box center [770, 513] width 24 height 10
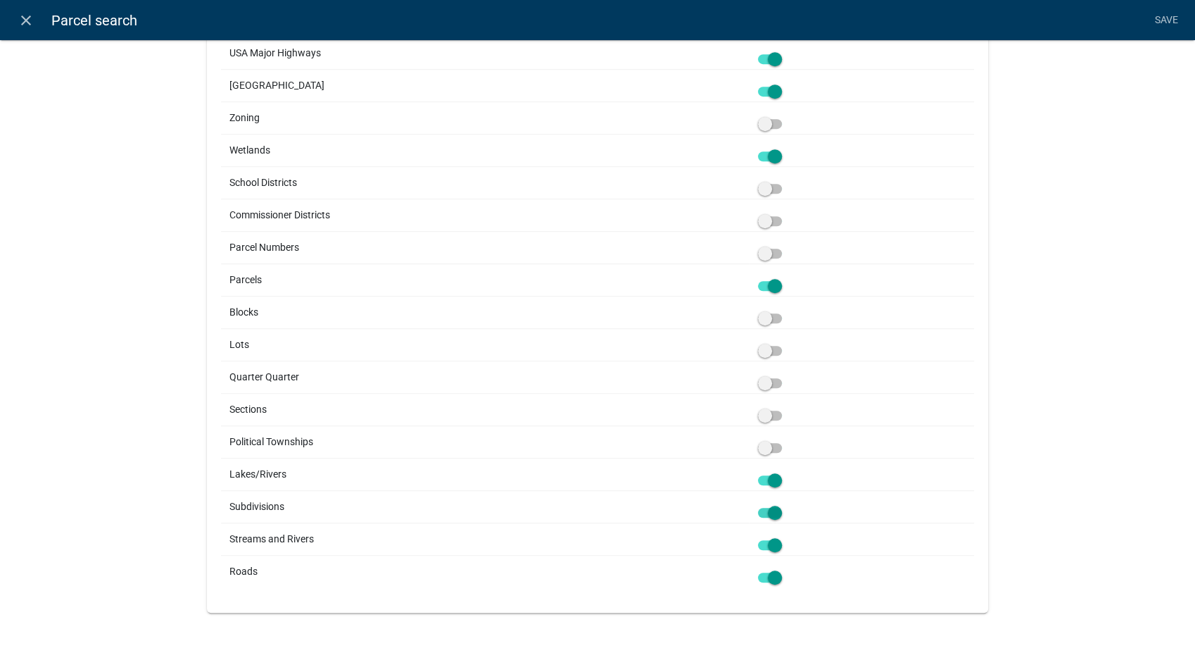
click at [786, 504] on input "checkbox" at bounding box center [786, 504] width 0 height 0
click at [769, 540] on span at bounding box center [770, 545] width 24 height 10
click at [786, 536] on input "checkbox" at bounding box center [786, 536] width 0 height 0
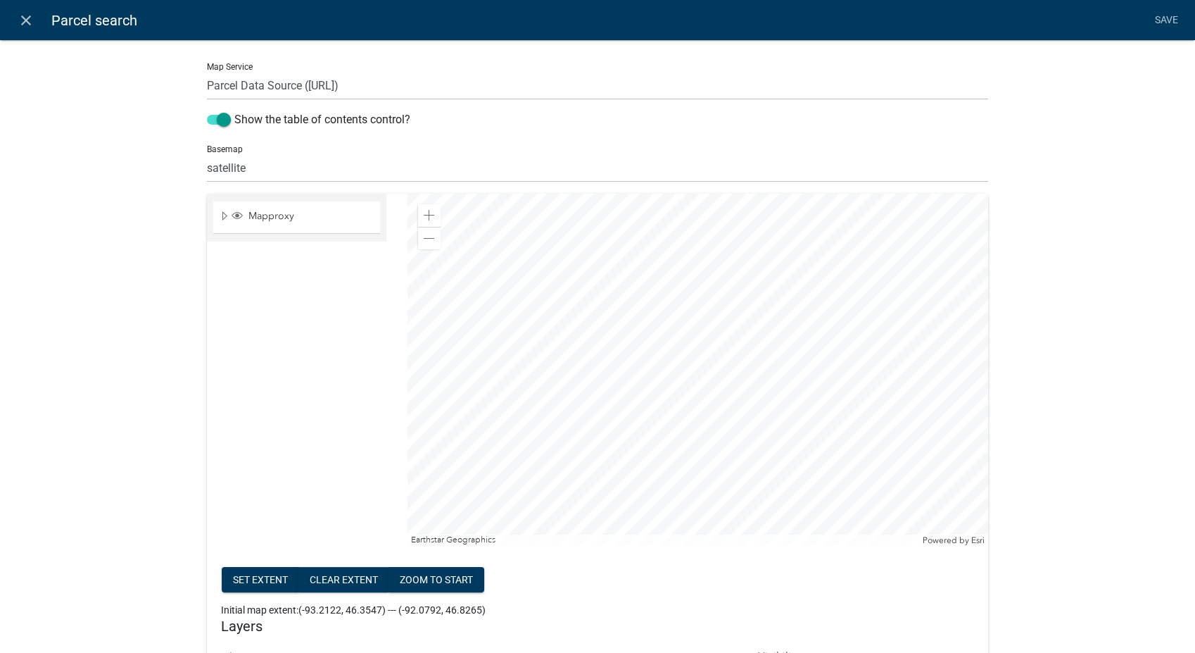
scroll to position [0, 0]
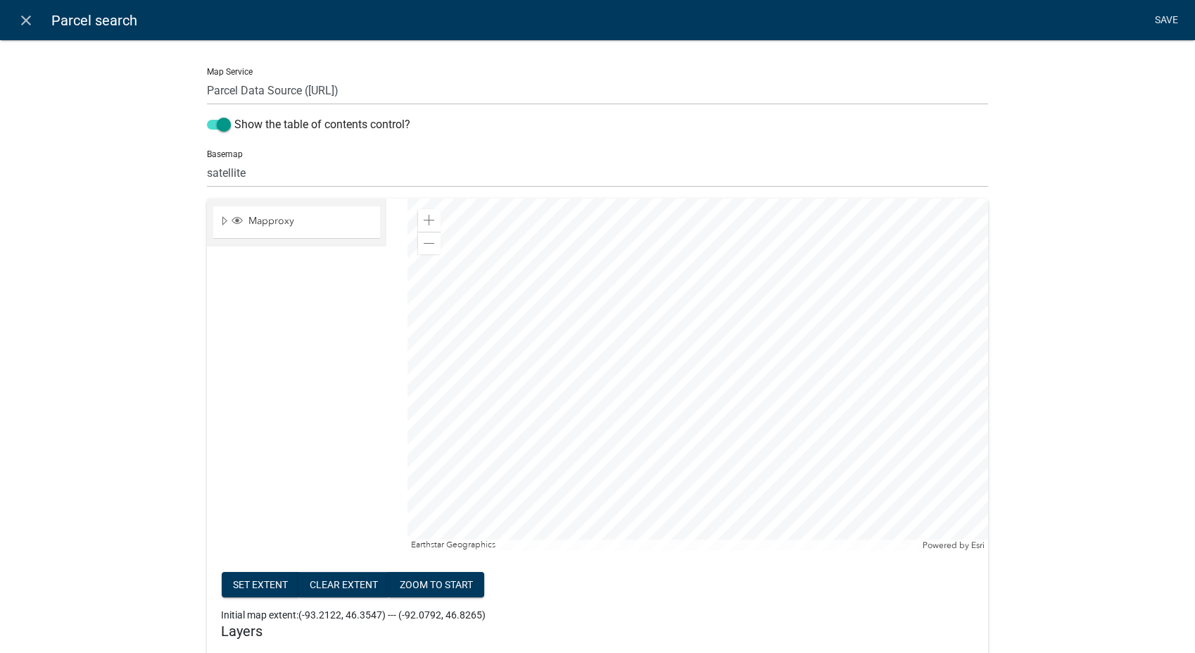
click at [1164, 17] on link "Save" at bounding box center [1166, 20] width 35 height 27
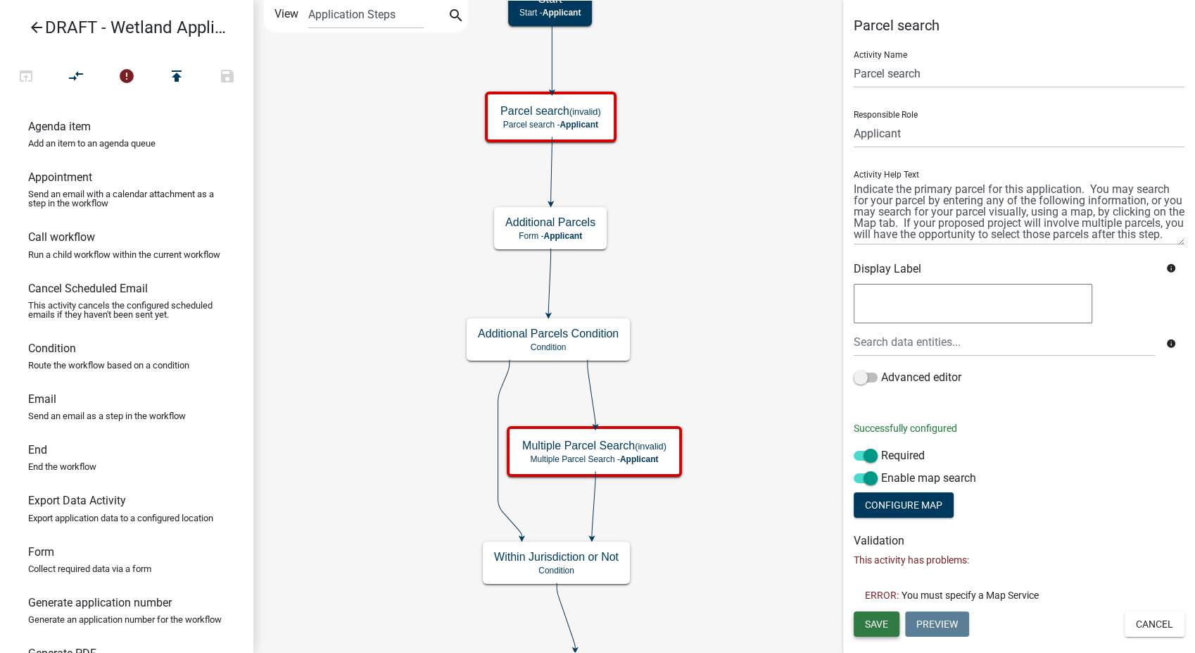
click at [868, 618] on span "Save" at bounding box center [876, 622] width 23 height 11
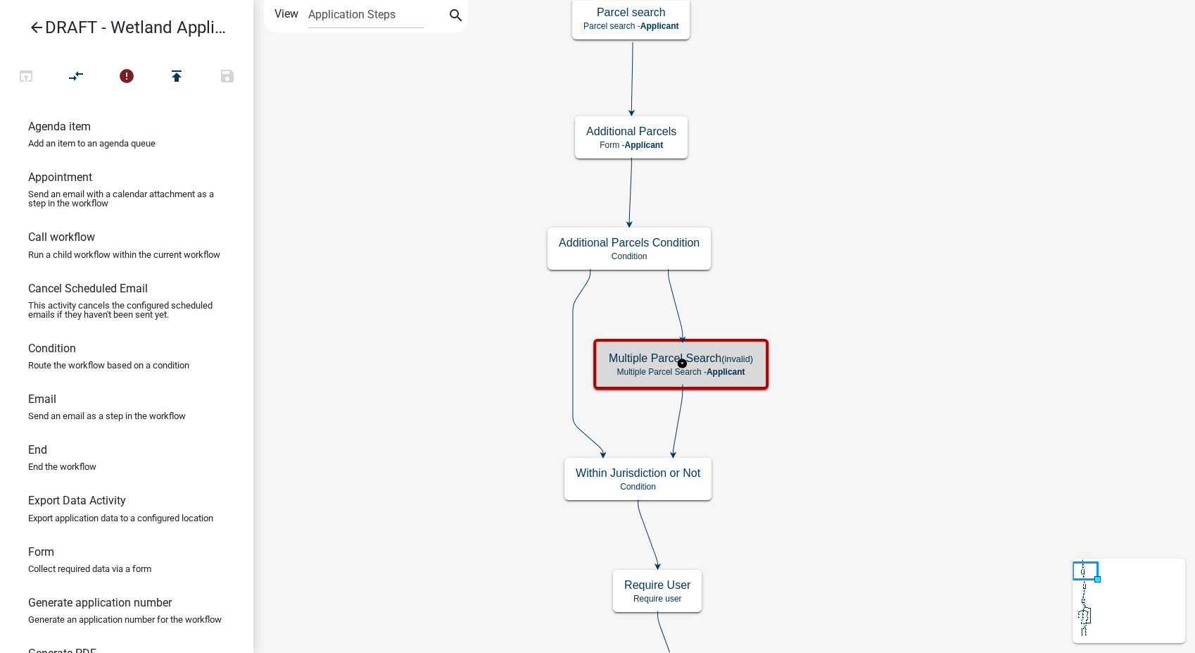
click at [713, 373] on span "Applicant" at bounding box center [726, 372] width 39 height 10
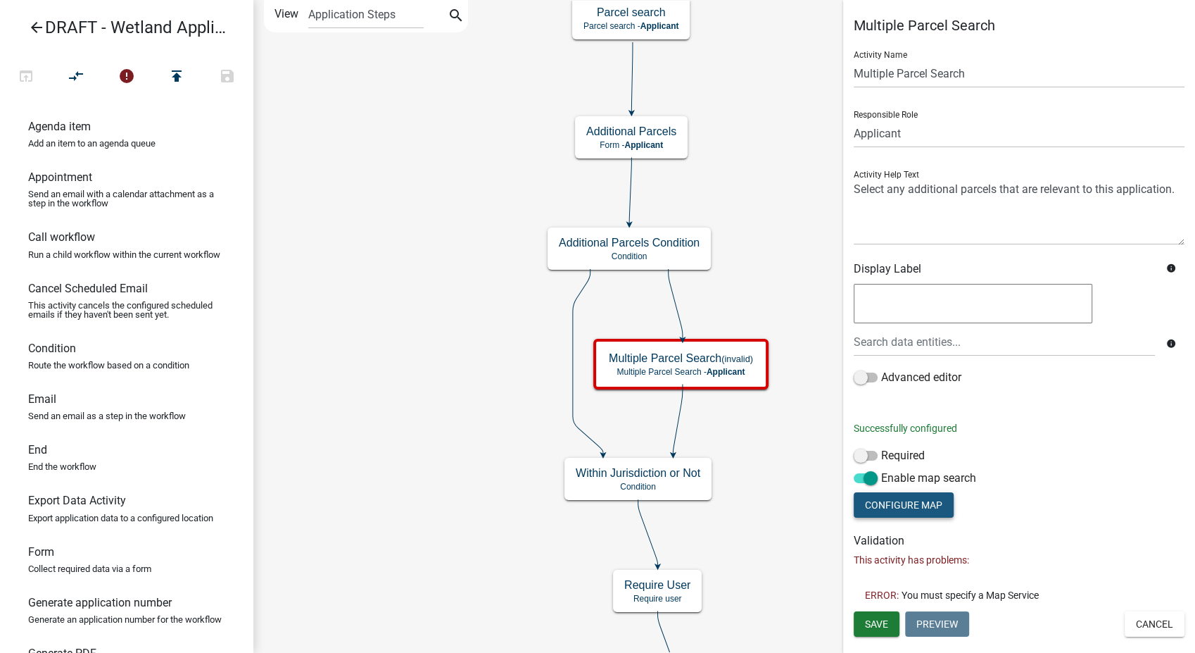
click at [909, 504] on button "Configure Map" at bounding box center [904, 504] width 100 height 25
select select
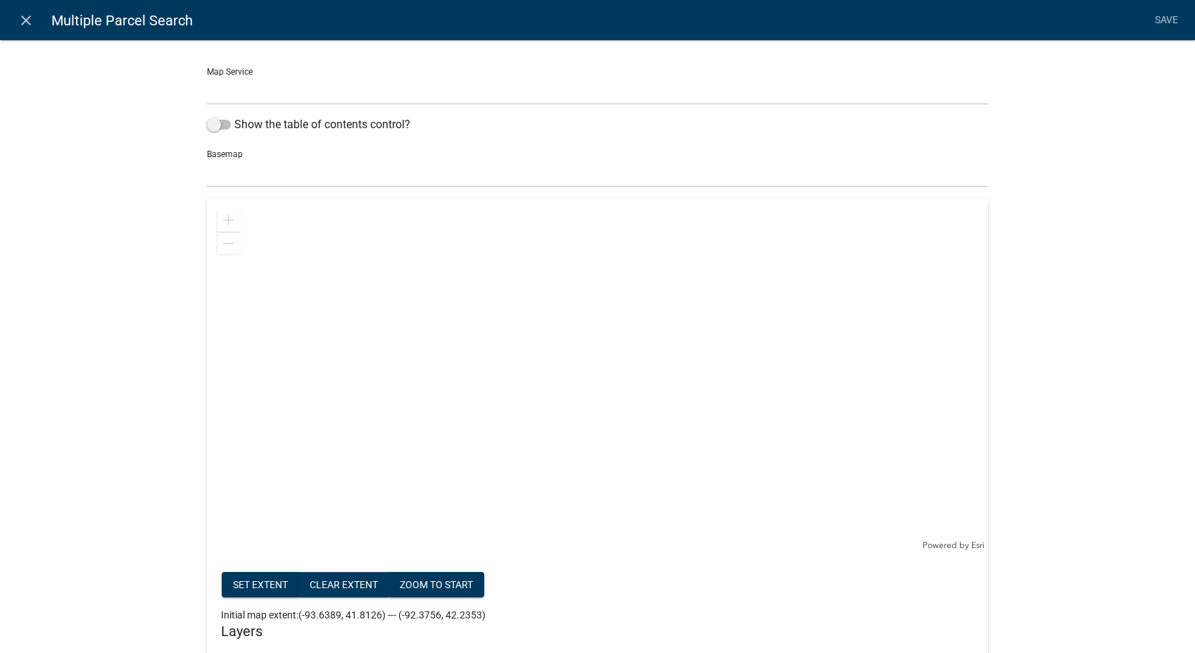
click at [244, 91] on select "Parcel Data Source ([URL])" at bounding box center [598, 90] width 782 height 29
select select "0: Object"
click at [207, 76] on select "Parcel Data Source ([URL])" at bounding box center [598, 90] width 782 height 29
click at [211, 129] on span at bounding box center [219, 125] width 24 height 10
click at [234, 116] on input "Show the table of contents control?" at bounding box center [234, 116] width 0 height 0
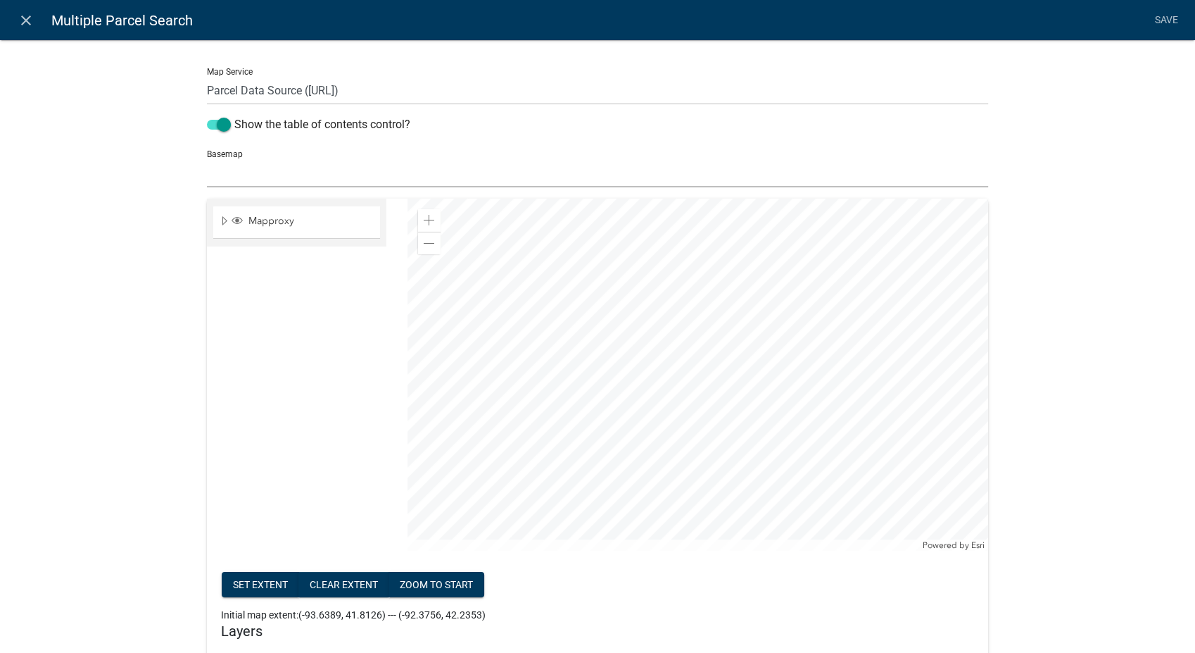
click at [226, 169] on select "no basemap topo satellite hybrid gray terrain osm topo-vector streets-relief-ve…" at bounding box center [598, 172] width 782 height 29
select select "satellite"
click at [207, 158] on select "no basemap topo satellite hybrid gray terrain osm topo-vector streets-relief-ve…" at bounding box center [598, 172] width 782 height 29
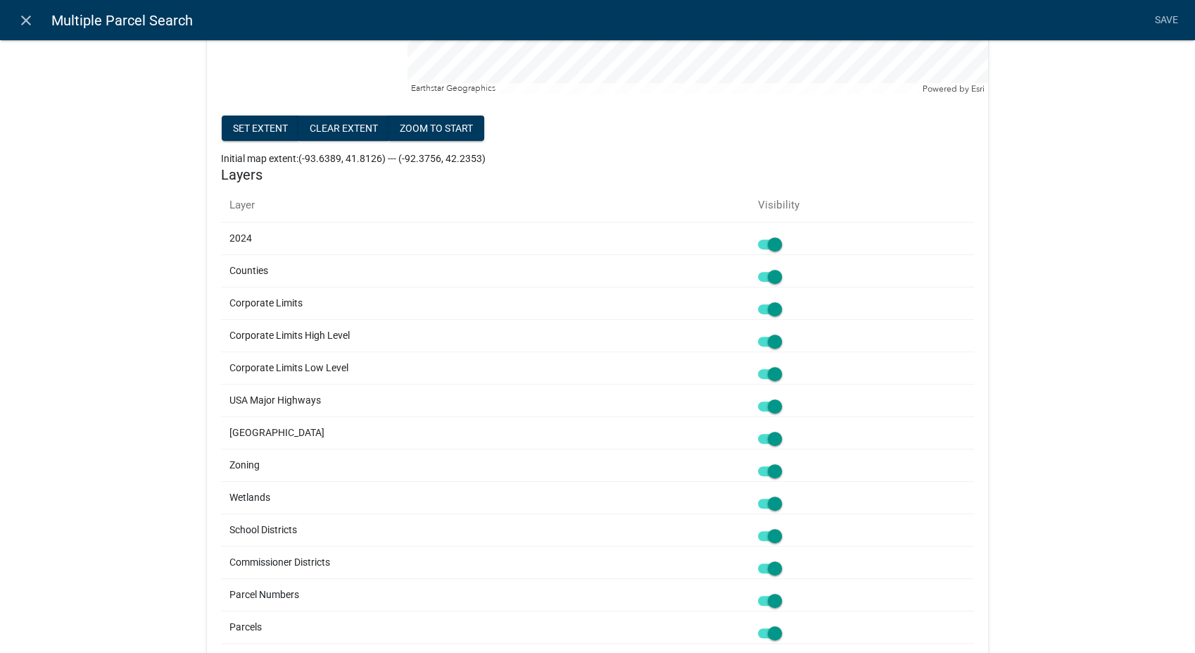
scroll to position [469, 0]
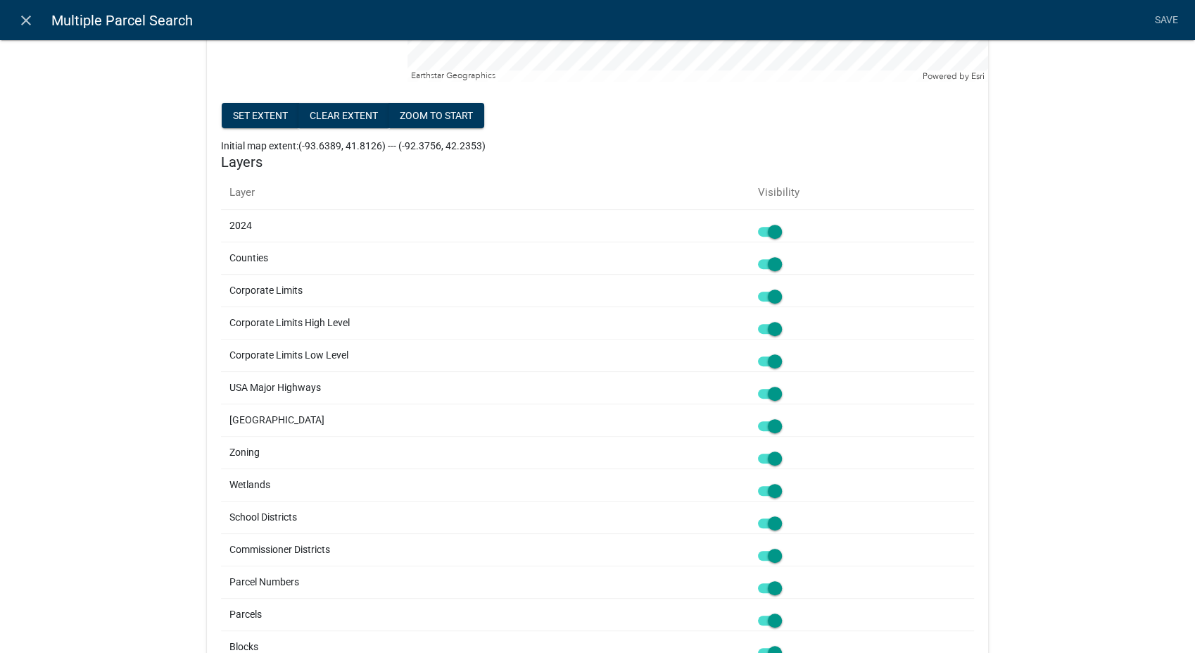
click at [772, 456] on span at bounding box center [770, 458] width 24 height 10
click at [786, 450] on input "checkbox" at bounding box center [786, 450] width 0 height 0
click at [770, 525] on span at bounding box center [770, 523] width 24 height 10
click at [786, 515] on input "checkbox" at bounding box center [786, 515] width 0 height 0
click at [770, 553] on span at bounding box center [770, 556] width 24 height 10
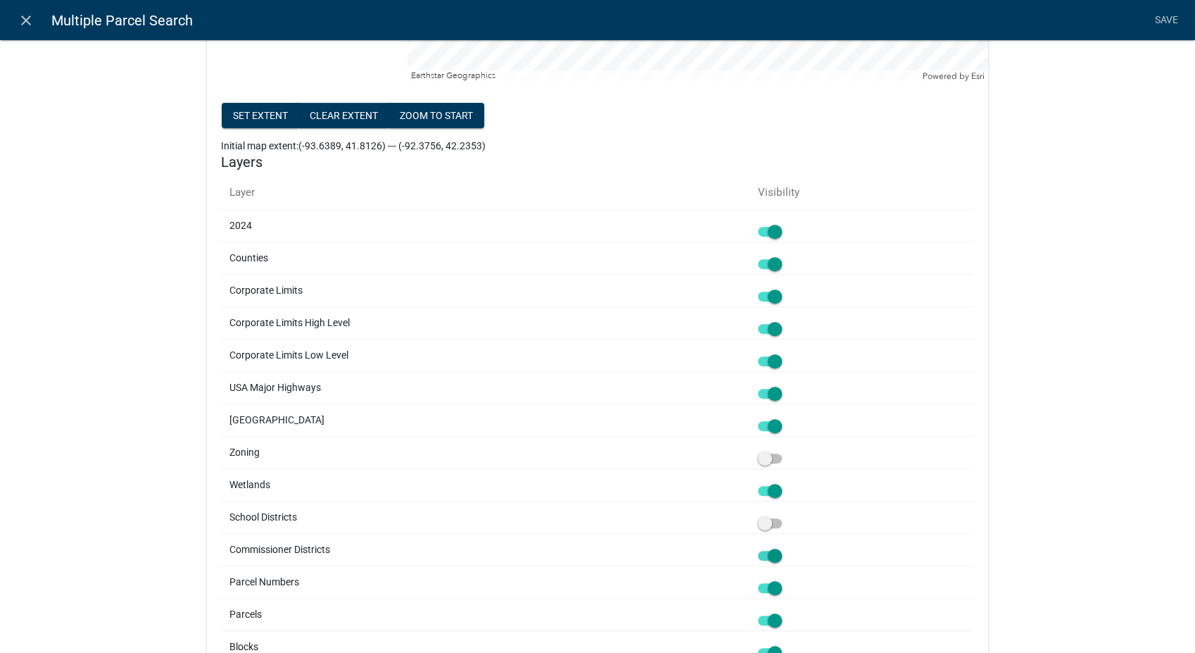
click at [786, 547] on input "checkbox" at bounding box center [786, 547] width 0 height 0
click at [772, 583] on span at bounding box center [770, 588] width 24 height 10
click at [786, 579] on input "checkbox" at bounding box center [786, 579] width 0 height 0
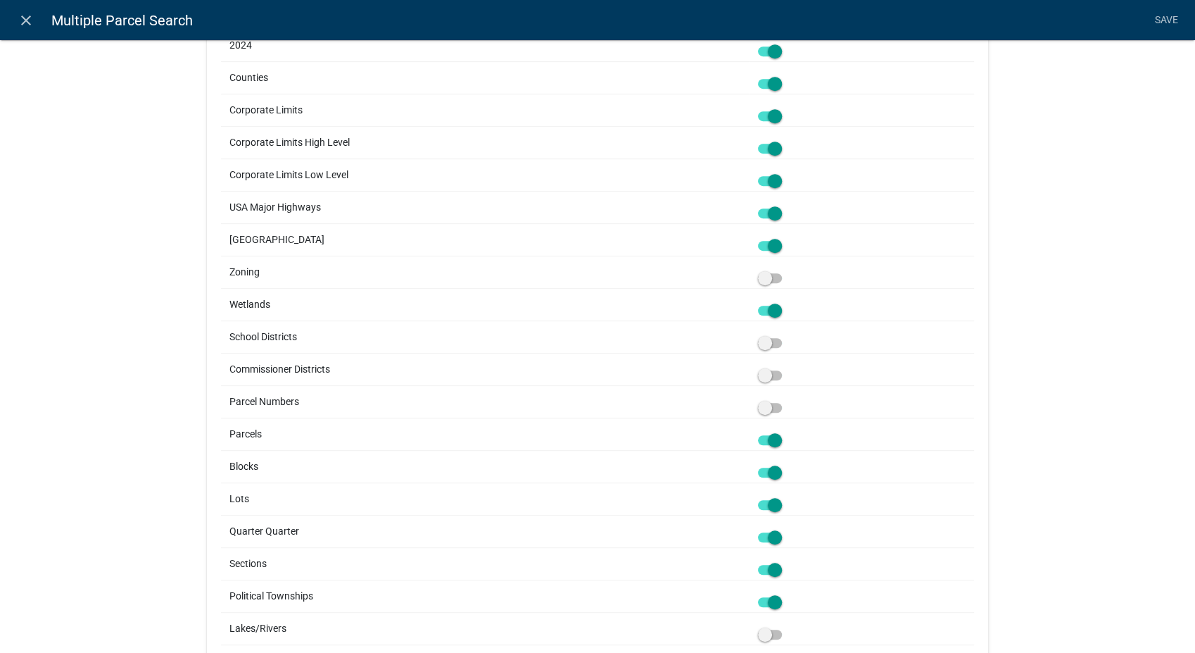
scroll to position [704, 0]
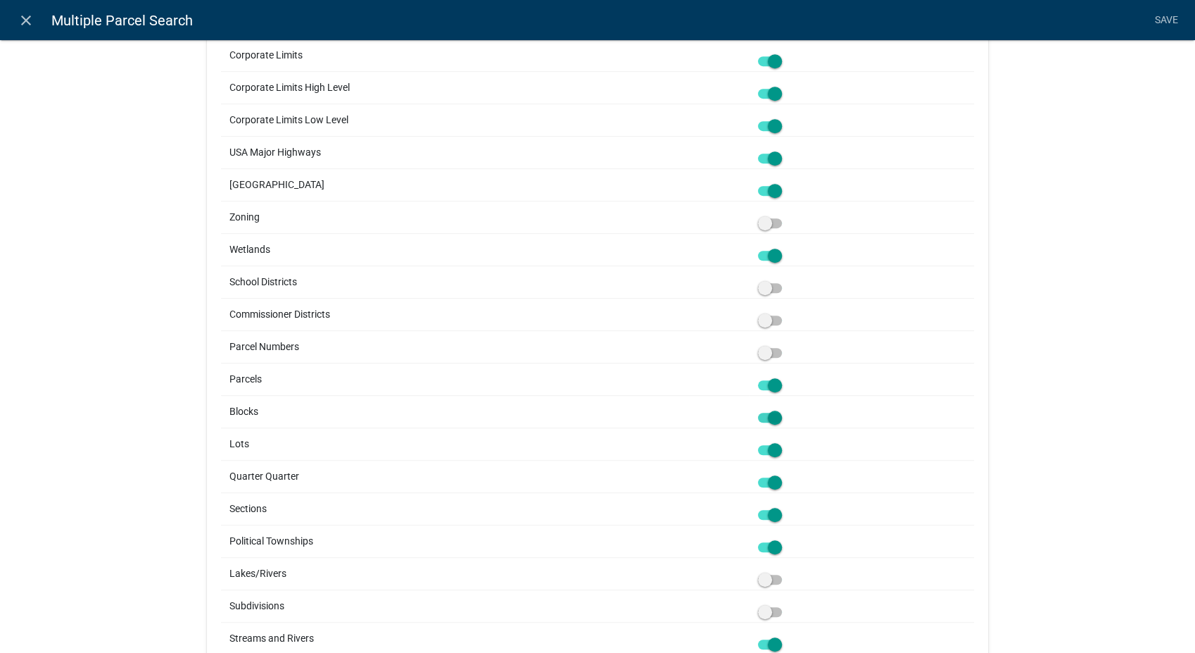
click at [773, 417] on span at bounding box center [770, 418] width 24 height 10
click at [786, 409] on input "checkbox" at bounding box center [786, 409] width 0 height 0
click at [774, 448] on span at bounding box center [770, 450] width 24 height 10
click at [786, 441] on input "checkbox" at bounding box center [786, 441] width 0 height 0
click at [772, 477] on span at bounding box center [770, 482] width 24 height 10
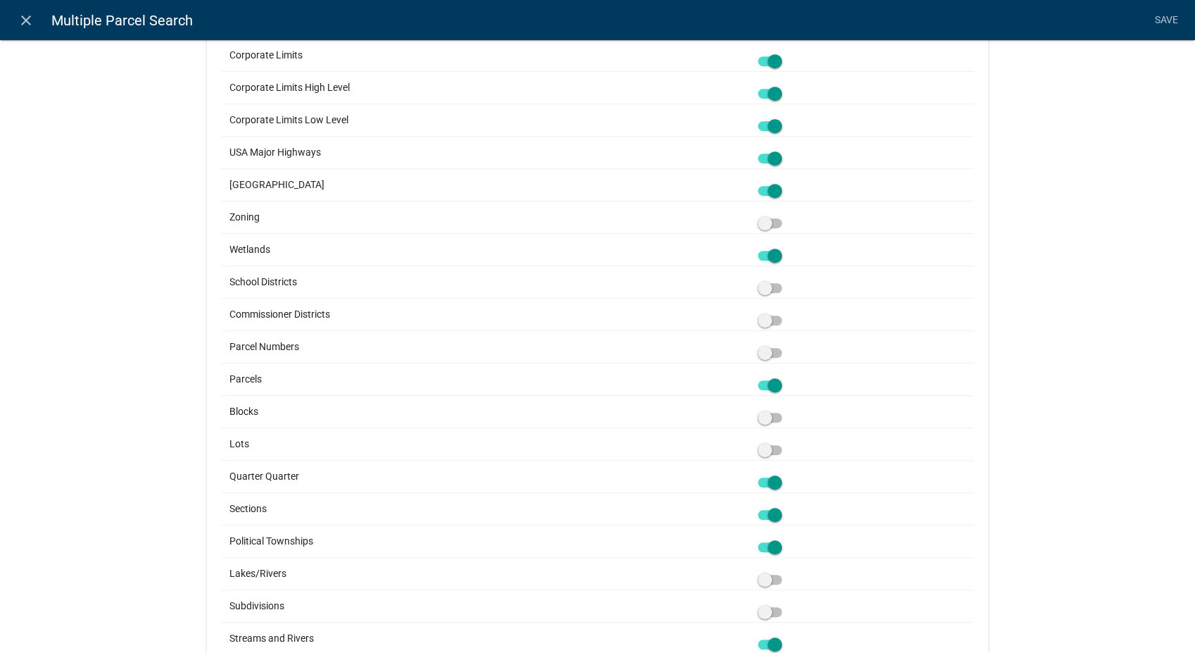
click at [786, 474] on input "checkbox" at bounding box center [786, 474] width 0 height 0
click at [772, 515] on span at bounding box center [770, 515] width 24 height 10
click at [786, 506] on input "checkbox" at bounding box center [786, 506] width 0 height 0
click at [772, 545] on span at bounding box center [770, 547] width 24 height 10
click at [786, 539] on input "checkbox" at bounding box center [786, 539] width 0 height 0
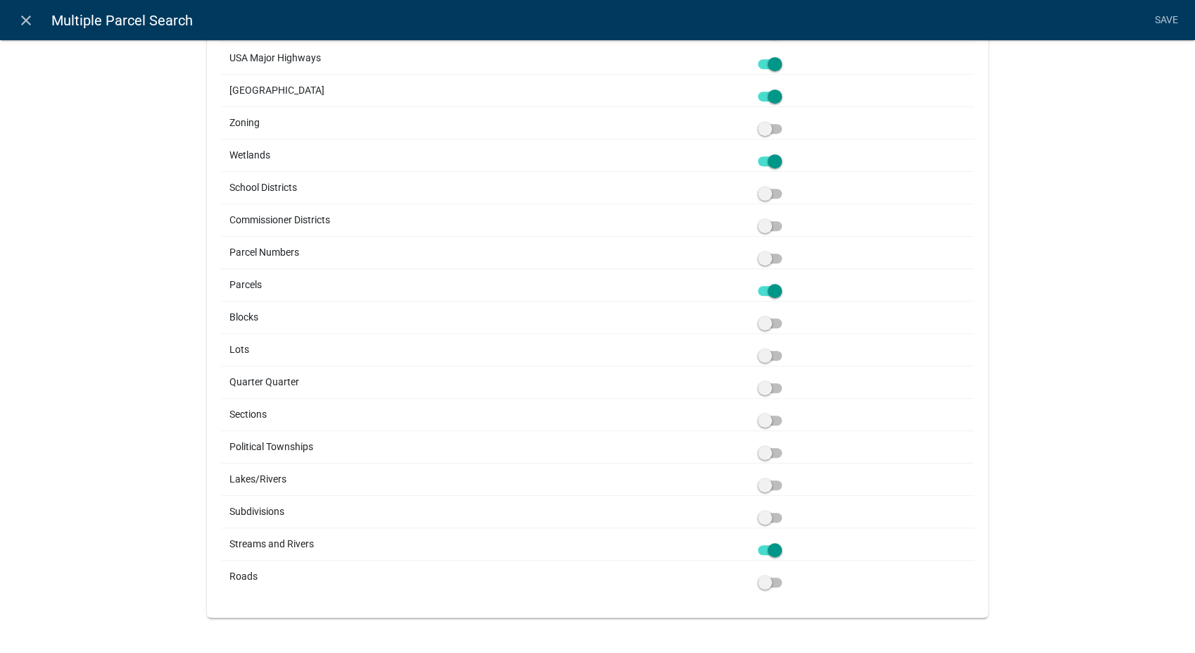
scroll to position [803, 0]
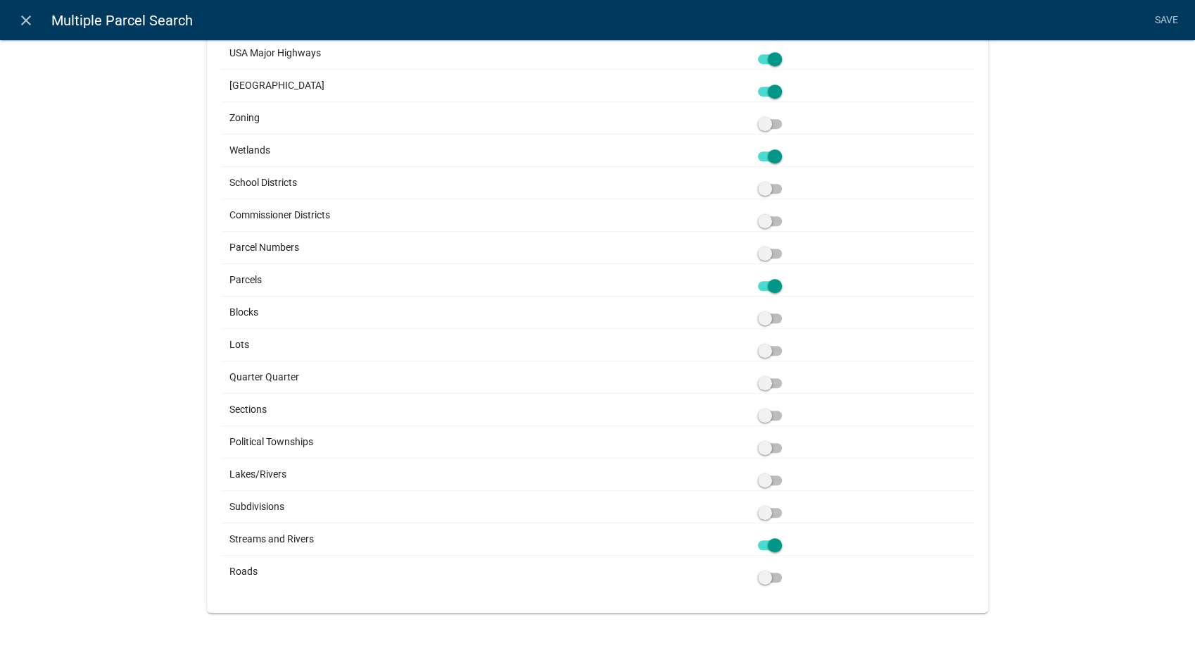
click at [764, 477] on span at bounding box center [770, 480] width 24 height 10
click at [786, 472] on input "checkbox" at bounding box center [786, 472] width 0 height 0
click at [777, 544] on span at bounding box center [770, 545] width 24 height 10
click at [786, 536] on input "checkbox" at bounding box center [786, 536] width 0 height 0
click at [759, 575] on span at bounding box center [770, 577] width 24 height 10
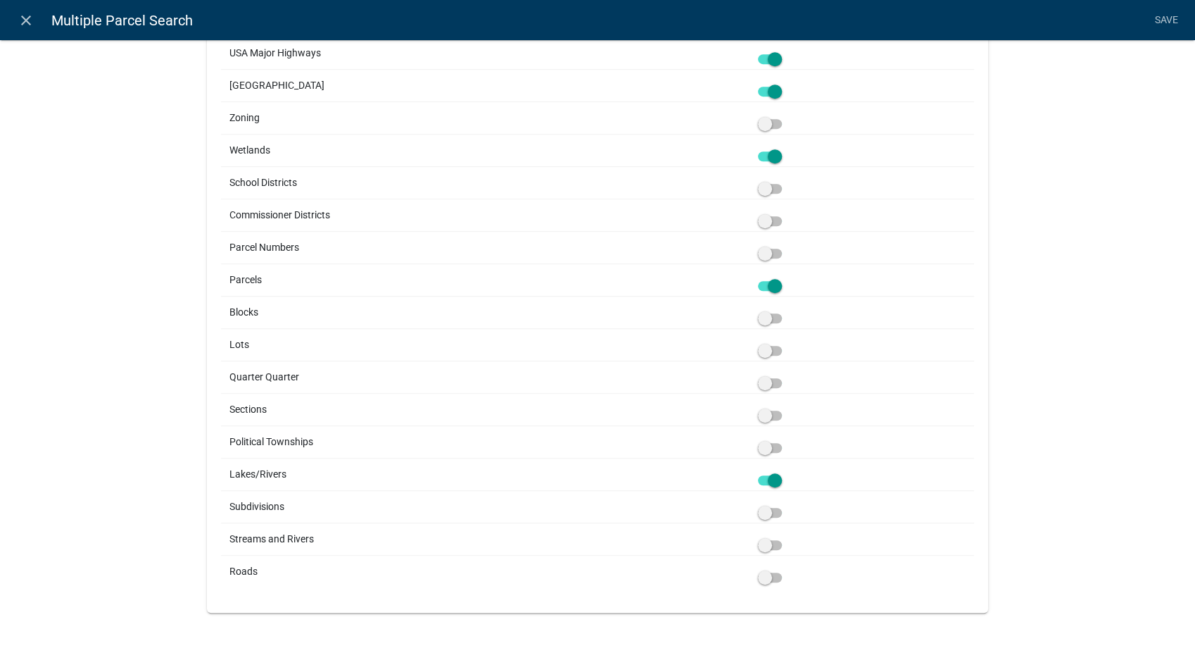
click at [786, 569] on input "checkbox" at bounding box center [786, 569] width 0 height 0
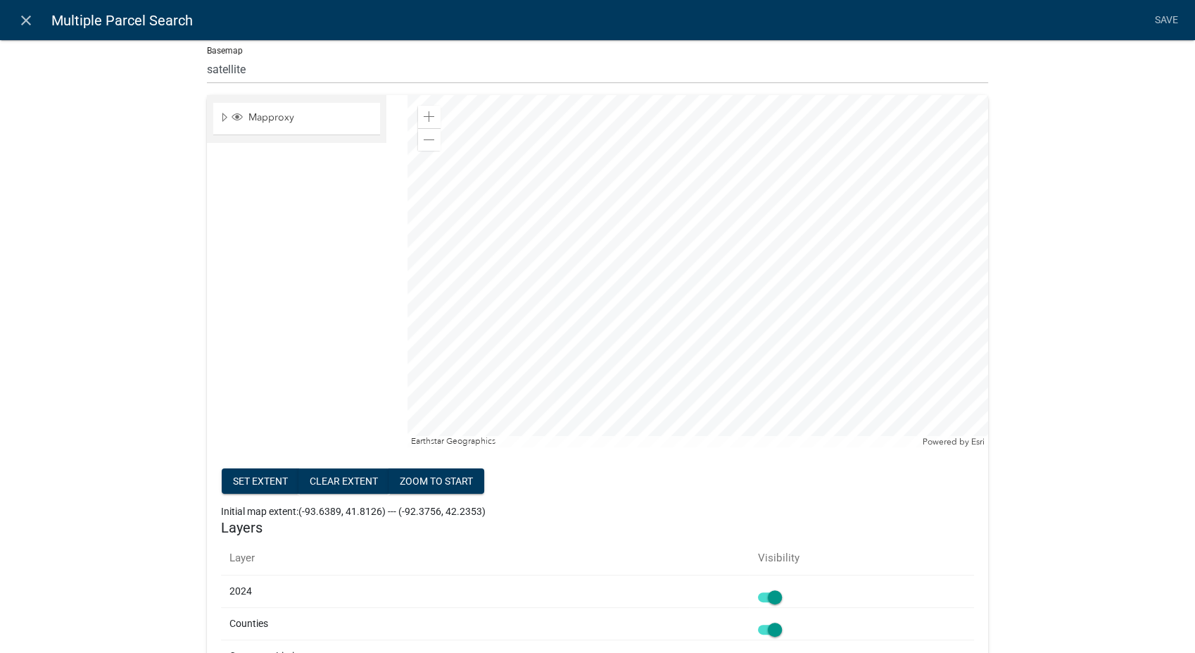
scroll to position [0, 0]
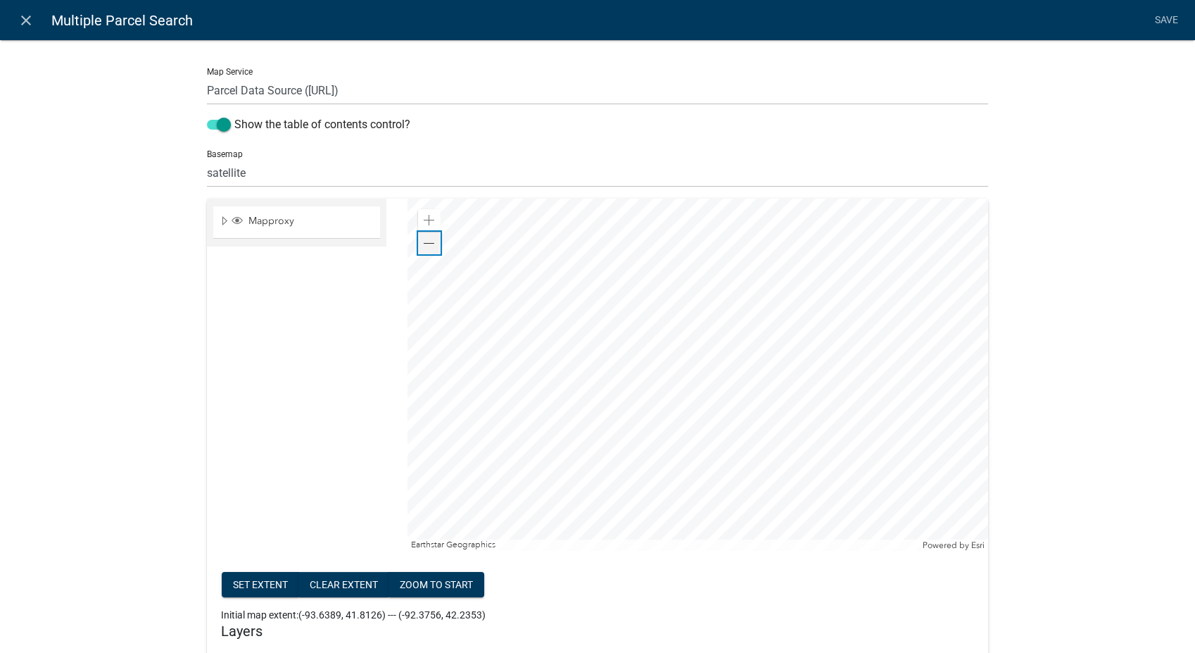
click at [427, 242] on span at bounding box center [429, 243] width 11 height 11
click at [693, 534] on div at bounding box center [698, 375] width 581 height 352
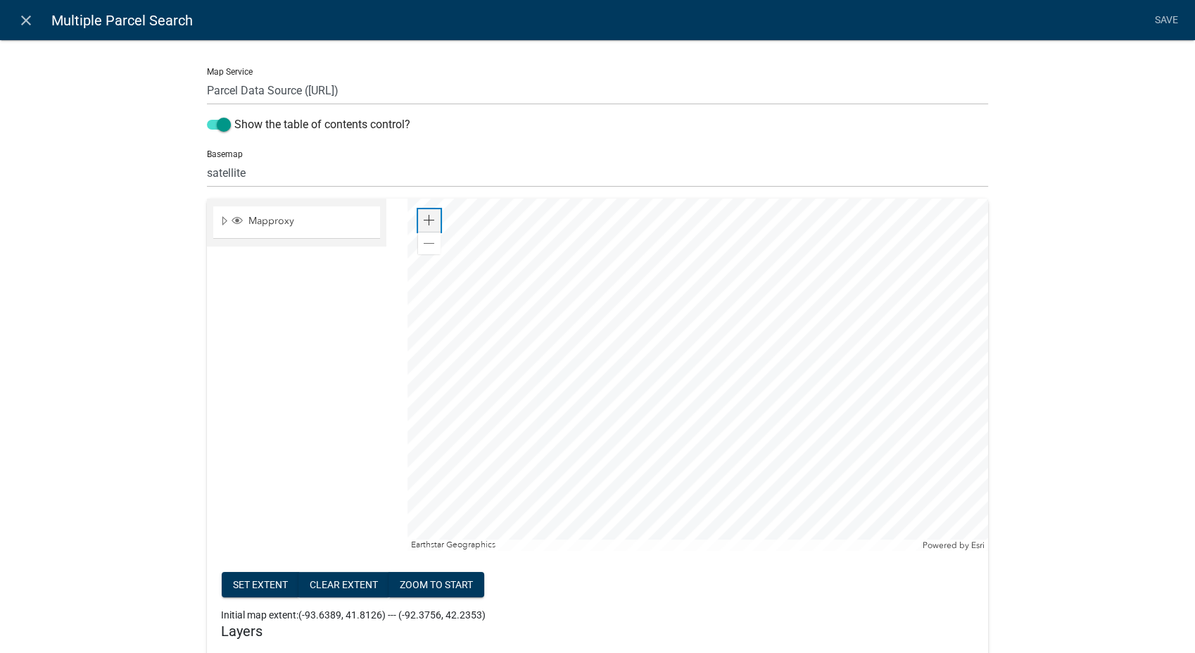
click at [424, 221] on span at bounding box center [429, 220] width 11 height 11
click at [850, 287] on div at bounding box center [698, 375] width 581 height 352
click at [425, 222] on span at bounding box center [429, 220] width 11 height 11
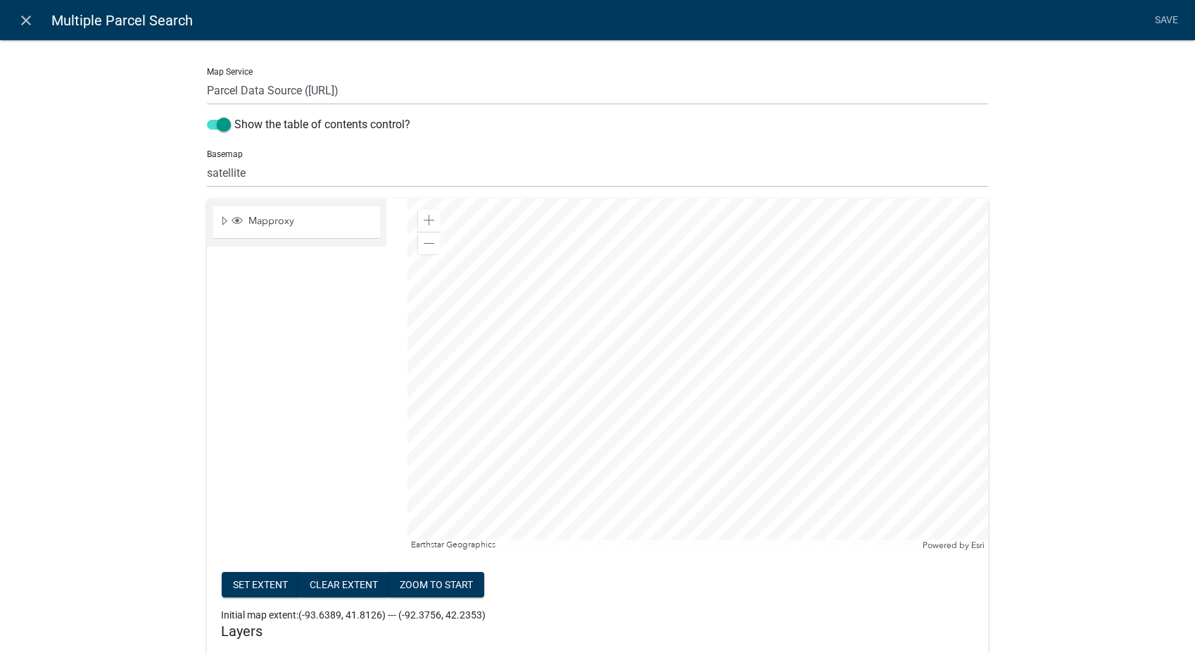
click at [703, 363] on div at bounding box center [698, 375] width 581 height 352
click at [242, 579] on button "Set extent" at bounding box center [260, 584] width 77 height 25
click at [1169, 20] on link "Save" at bounding box center [1166, 20] width 35 height 27
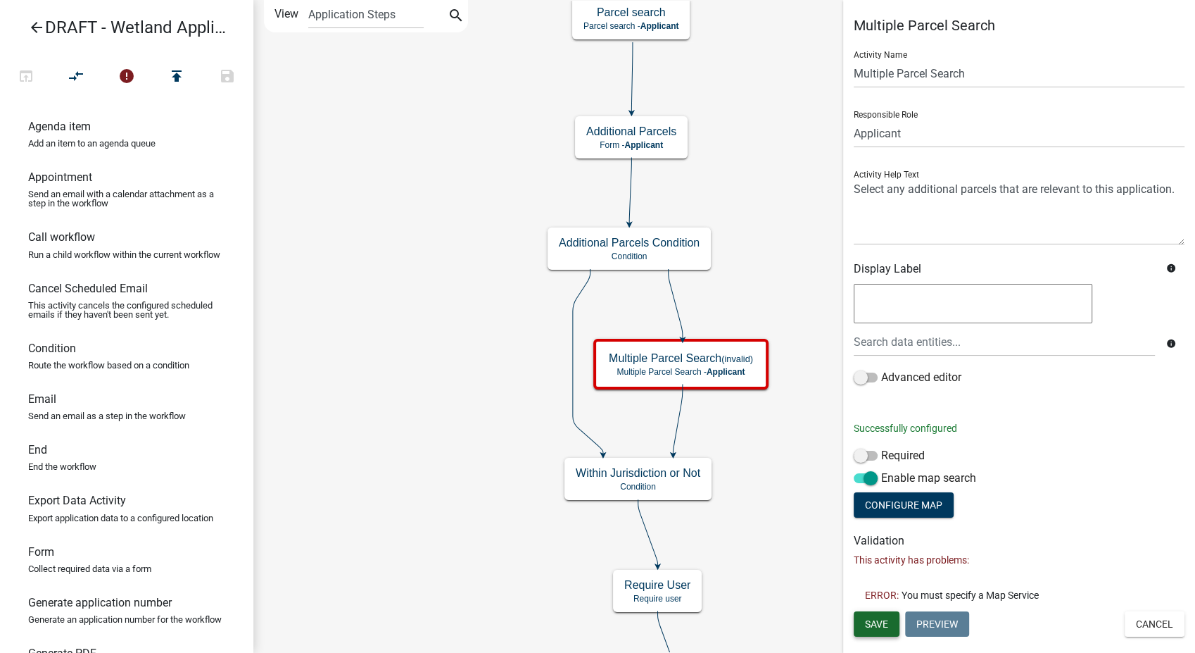
click at [876, 621] on span "Save" at bounding box center [876, 622] width 23 height 11
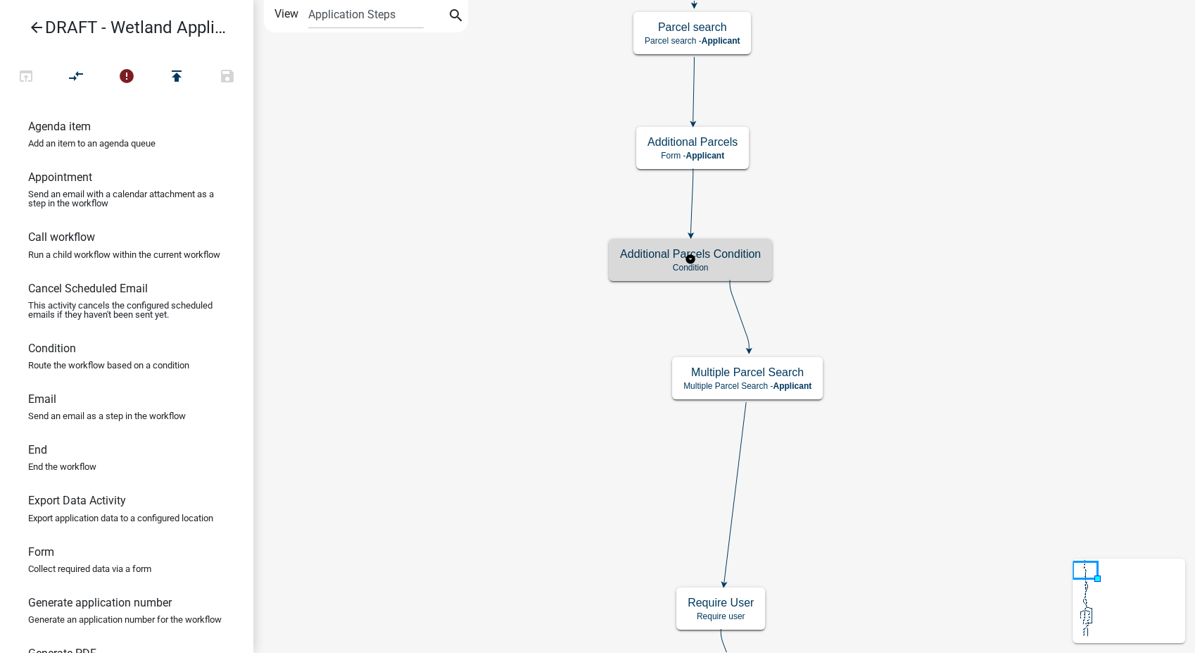
click at [653, 257] on h5 "Additional Parcels Condition" at bounding box center [690, 253] width 141 height 13
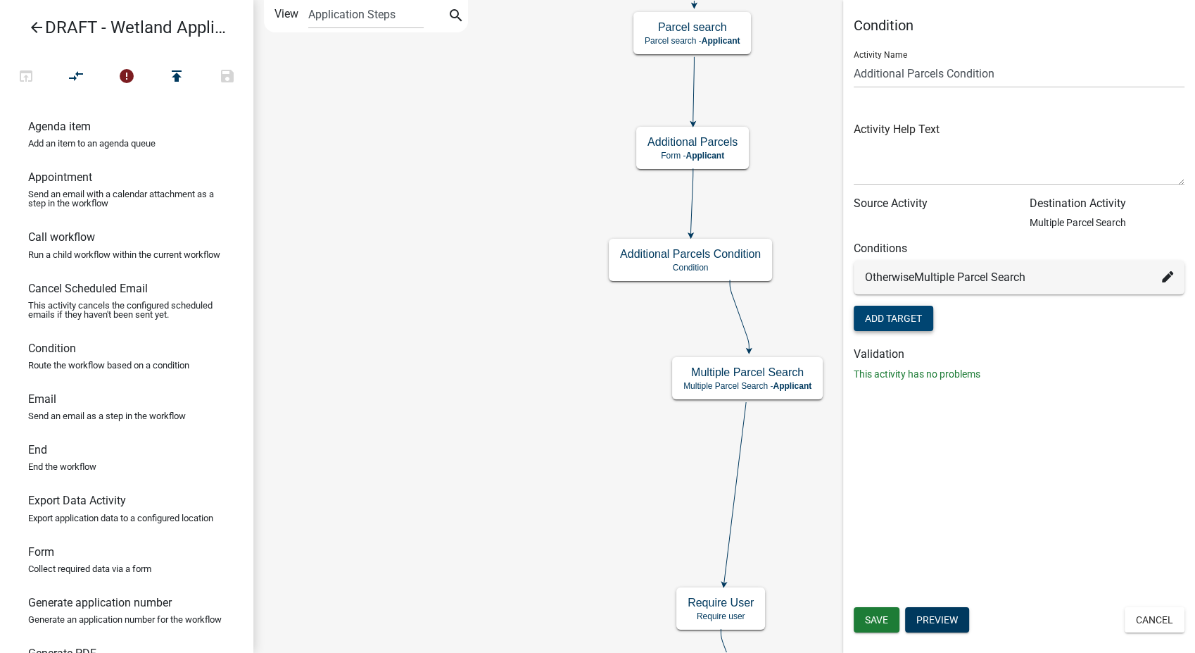
click at [886, 320] on button "Add Target" at bounding box center [894, 318] width 80 height 25
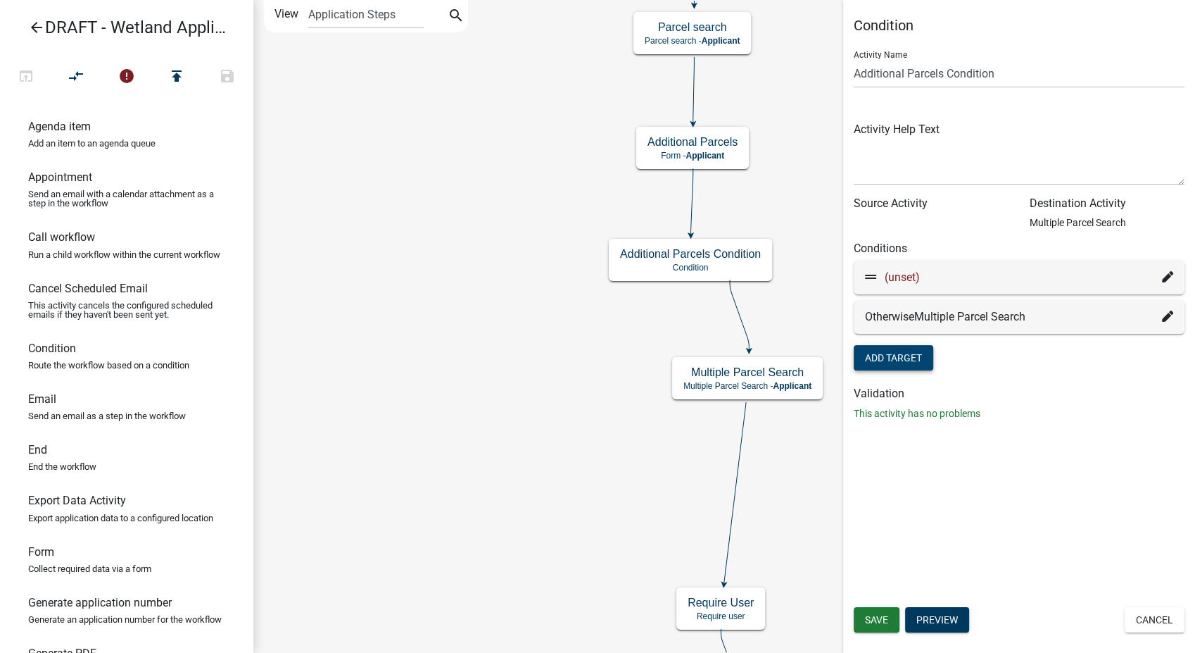
click at [1169, 273] on icon at bounding box center [1167, 276] width 11 height 11
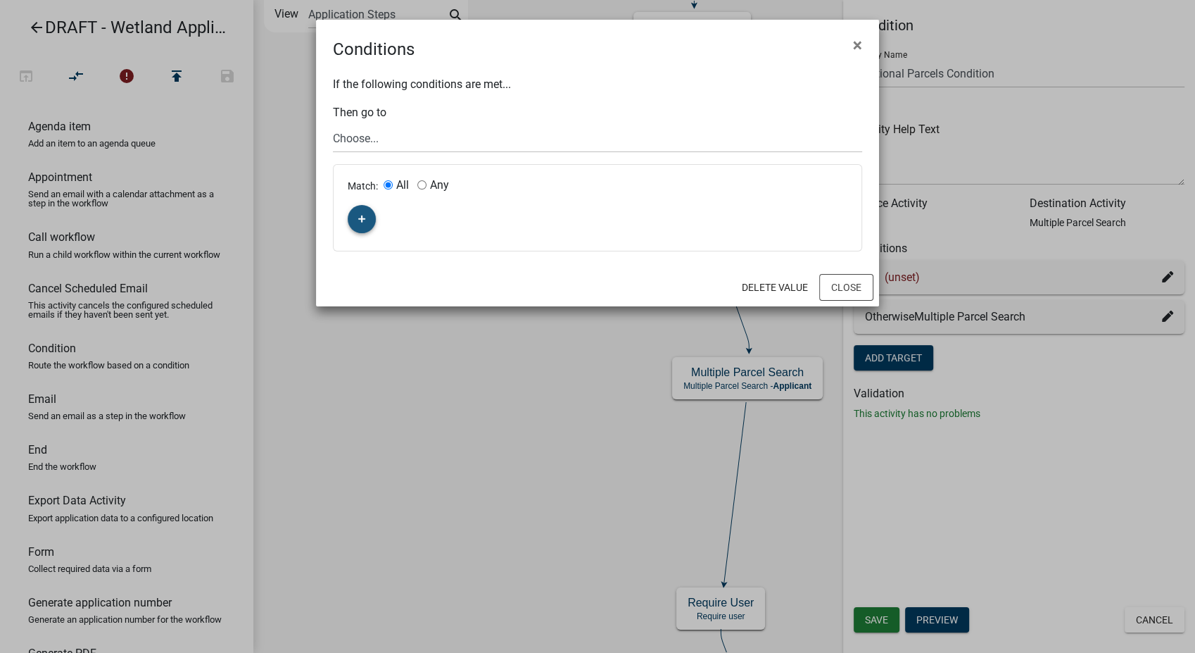
click at [361, 221] on icon "button" at bounding box center [362, 219] width 8 height 8
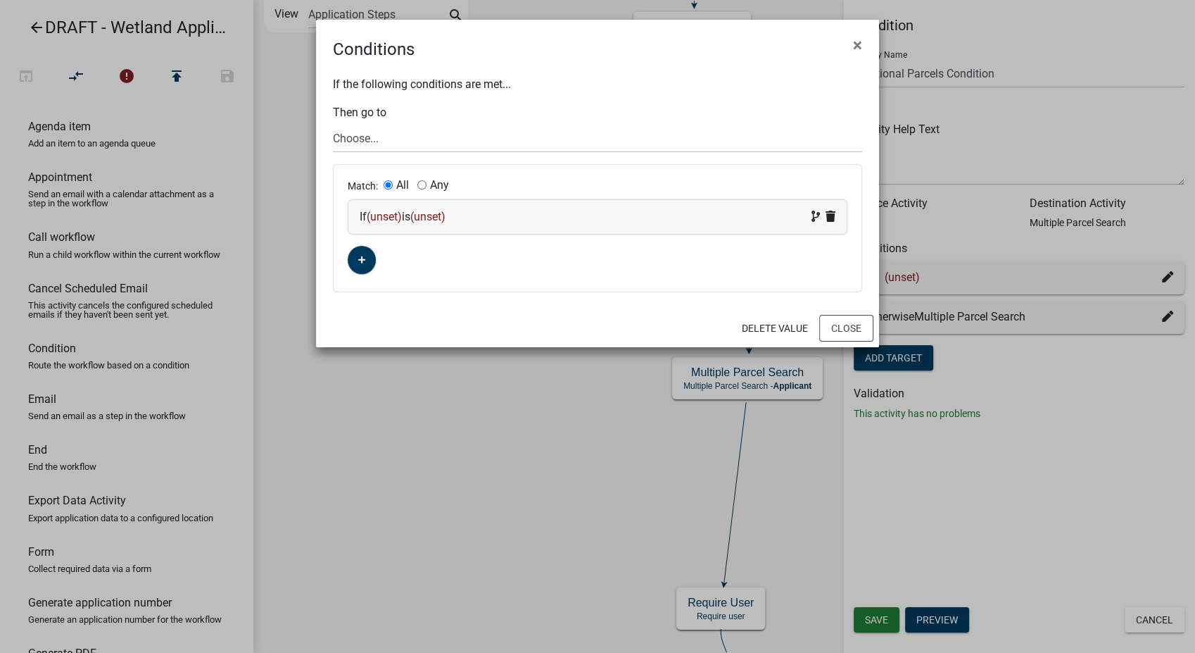
click at [498, 216] on div "If (unset) is (unset)" at bounding box center [598, 216] width 476 height 17
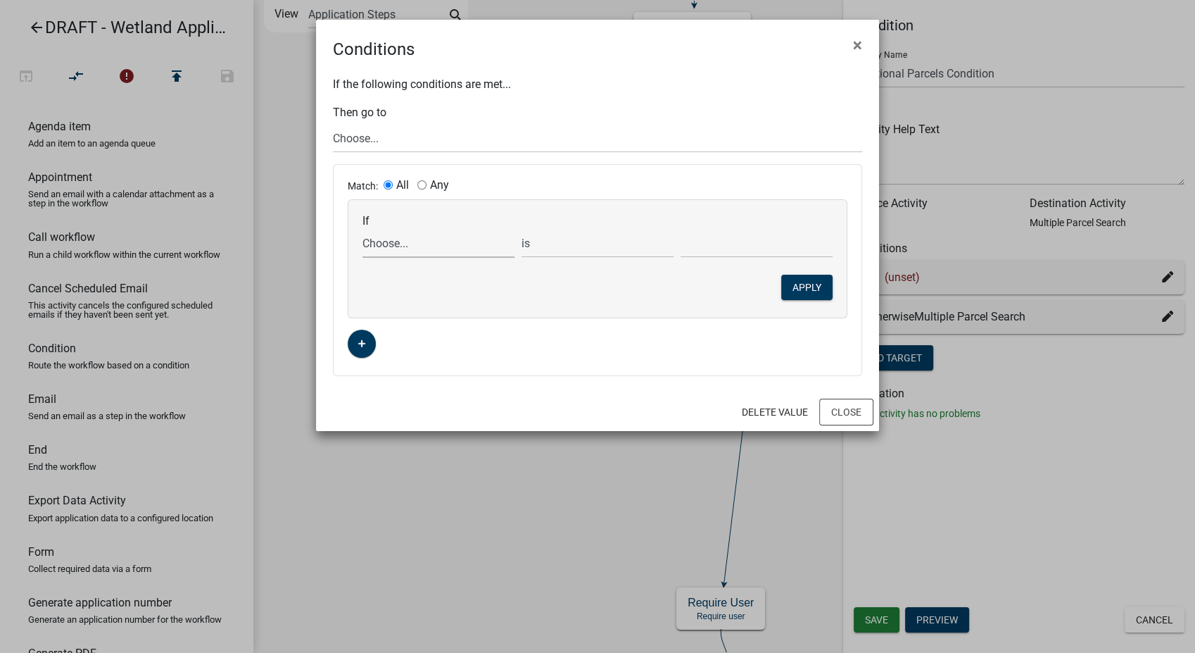
click at [400, 245] on select "Choose... AdditionalParcelsYN ALL_FEE_RECIPIENTS APPLICATION_ID APPLICATION_NUM…" at bounding box center [439, 243] width 152 height 29
select select "1: AdditionalParcelsYN"
click at [363, 229] on select "Choose... AdditionalParcelsYN ALL_FEE_RECIPIENTS APPLICATION_ID APPLICATION_NUM…" at bounding box center [439, 243] width 152 height 29
click at [700, 241] on select "Choose... No Yes" at bounding box center [757, 243] width 152 height 29
select select "2: Yes"
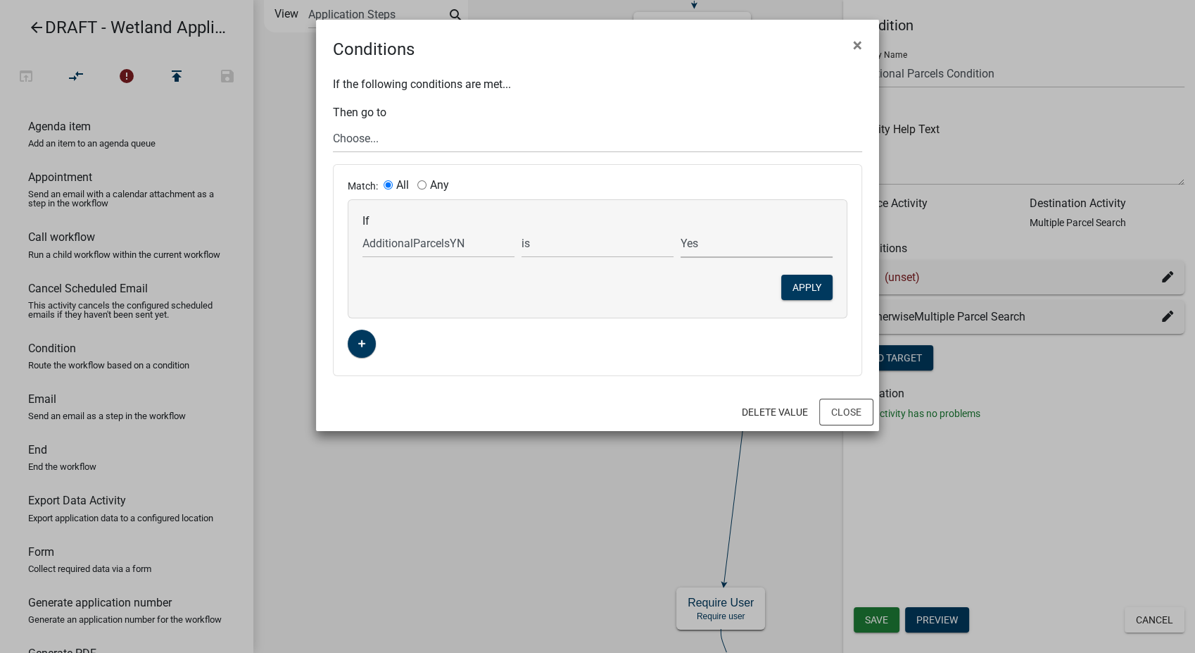
click at [681, 229] on select "Choose... No Yes" at bounding box center [757, 243] width 152 height 29
click at [804, 294] on button "Apply" at bounding box center [807, 287] width 51 height 25
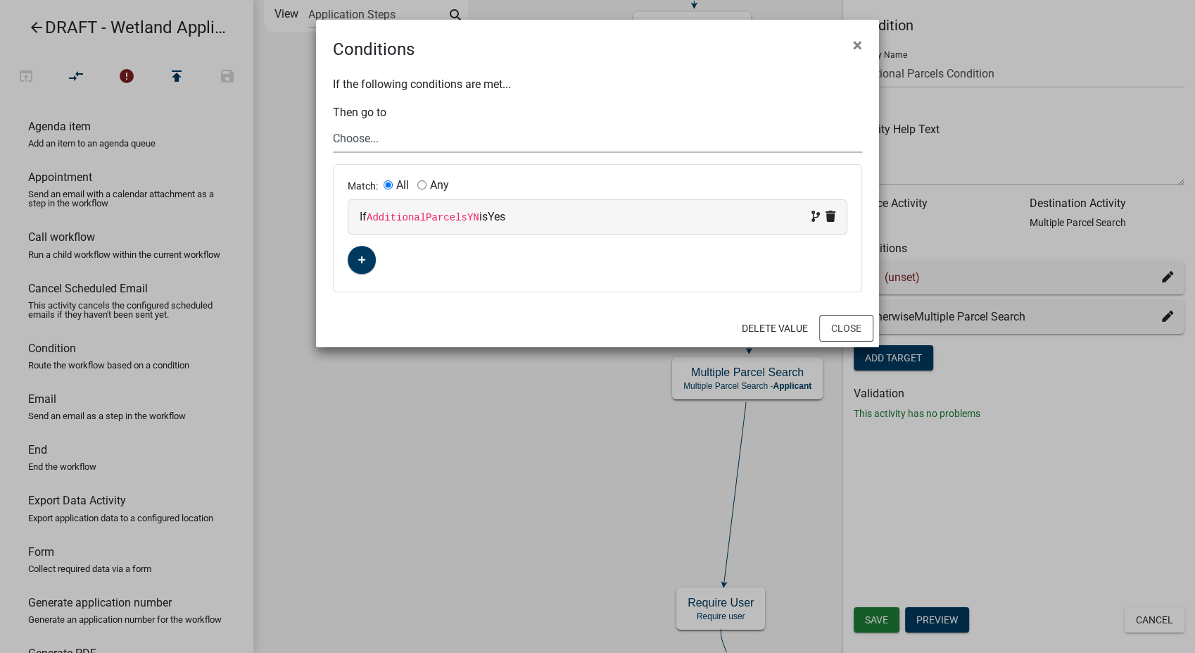
click at [396, 143] on select "Choose... Start Owner and Property Information Parcel search Require User End S…" at bounding box center [597, 138] width 529 height 29
select select "34: 6092db0a-972a-4b04-8143-e60a96787088"
click at [333, 124] on select "Choose... Start Owner and Property Information Parcel search Require User End S…" at bounding box center [597, 138] width 529 height 29
click at [839, 327] on button "Close" at bounding box center [847, 328] width 54 height 27
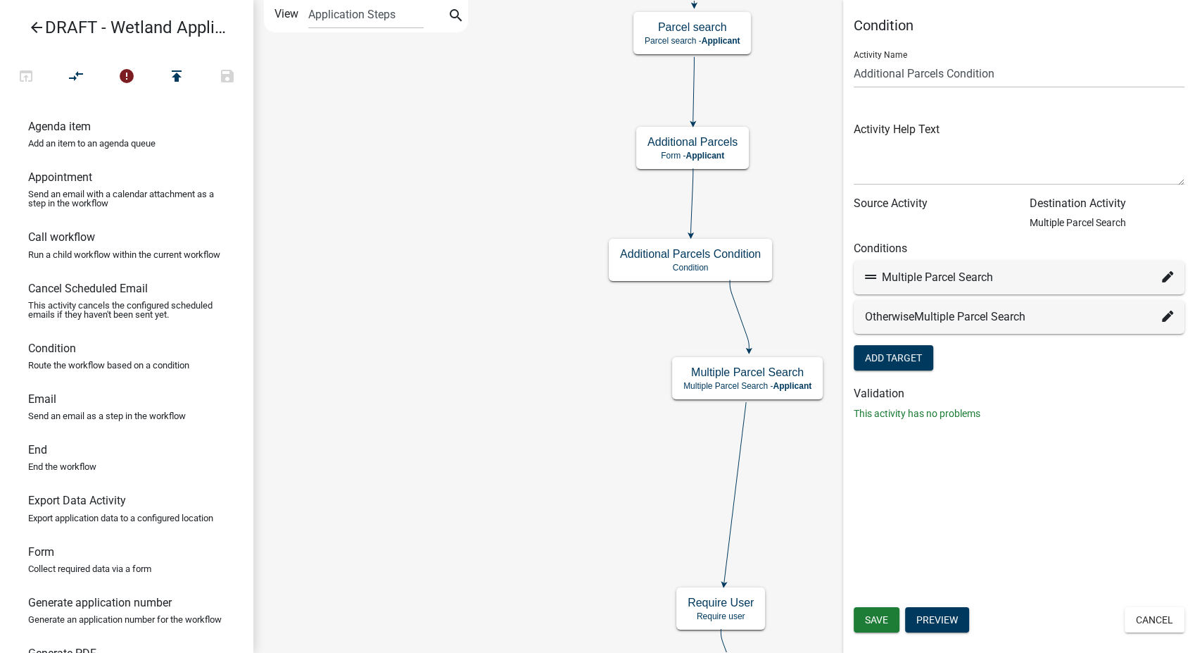
click at [1165, 312] on icon at bounding box center [1167, 315] width 11 height 11
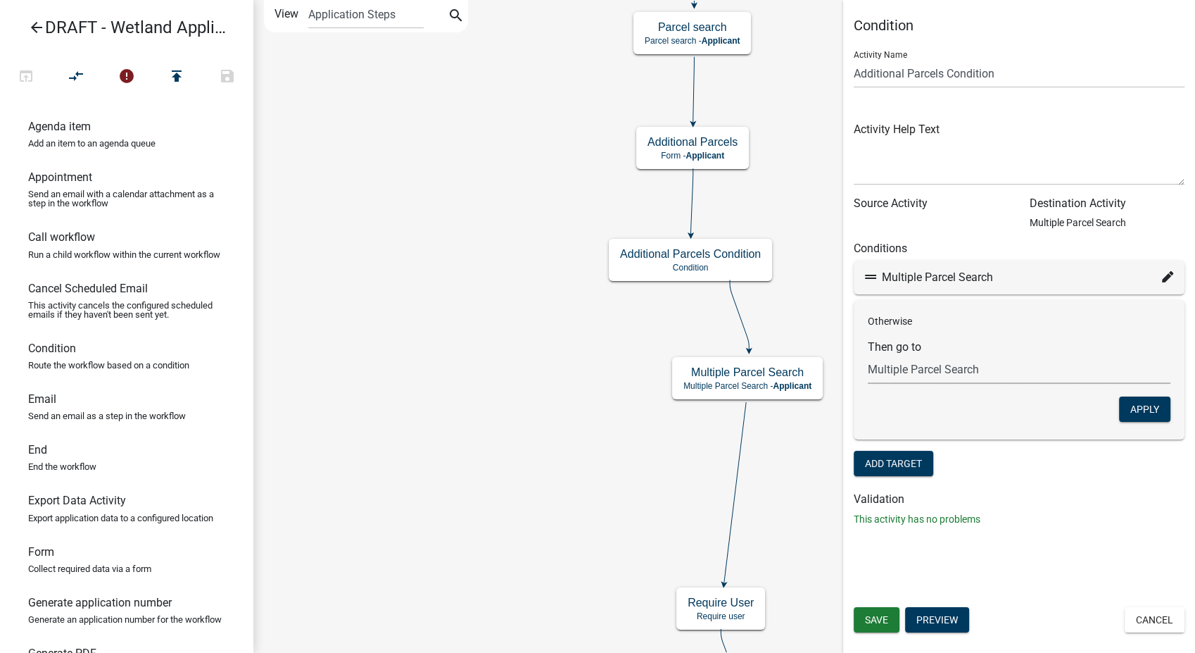
click at [981, 362] on select "Choose... Start Owner and Property Information Parcel search Require User End S…" at bounding box center [1019, 369] width 303 height 29
select select "4: 2fdccdfa-7728-4211-88ce-e4301666c427"
click at [868, 355] on select "Choose... Start Owner and Property Information Parcel search Require User End S…" at bounding box center [1019, 369] width 303 height 29
click at [1155, 409] on button "Apply" at bounding box center [1144, 408] width 51 height 25
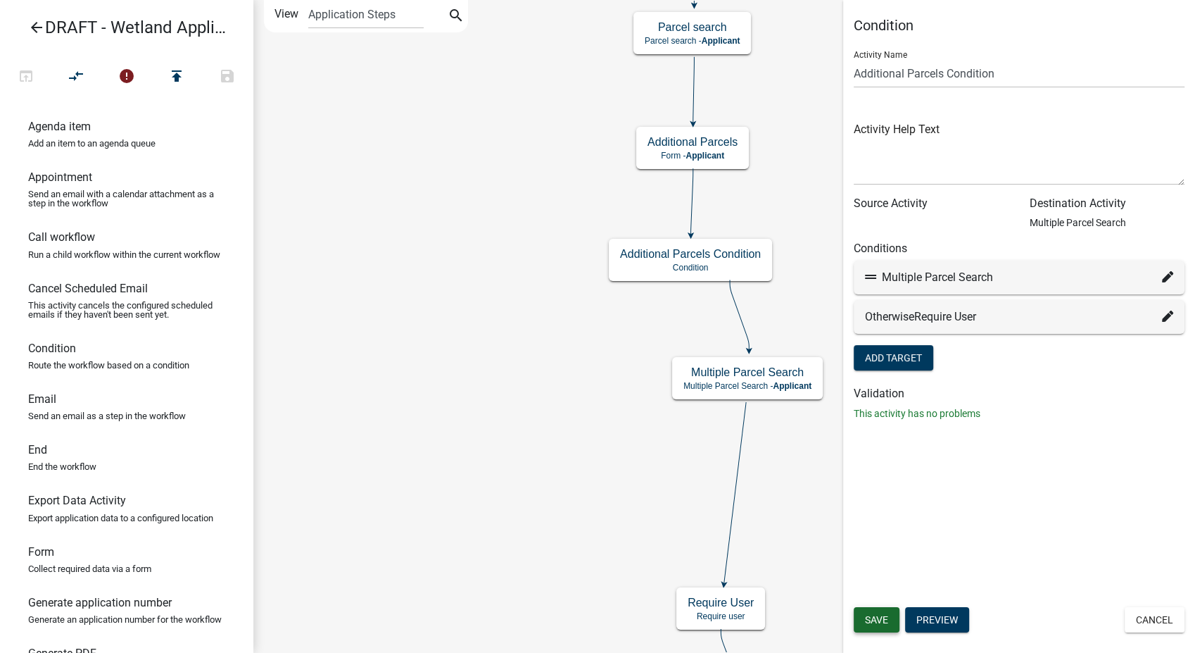
click at [860, 617] on button "Save" at bounding box center [877, 619] width 46 height 25
